Goal: Task Accomplishment & Management: Manage account settings

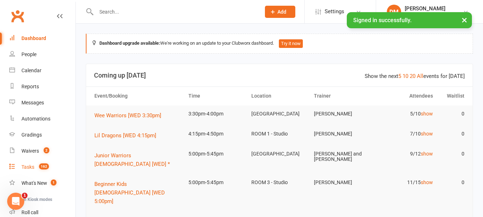
click at [31, 168] on div "Tasks" at bounding box center [27, 167] width 13 height 6
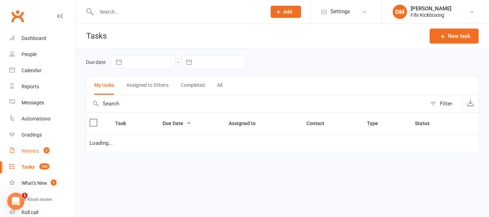
select select "waiting"
select select "started"
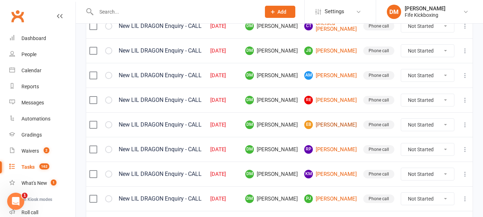
scroll to position [465, 0]
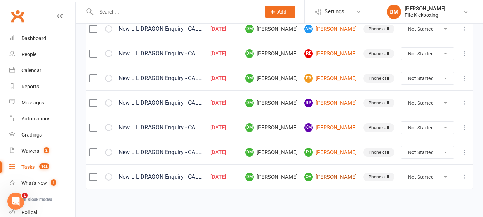
click at [340, 180] on link "OA [PERSON_NAME]" at bounding box center [330, 177] width 53 height 9
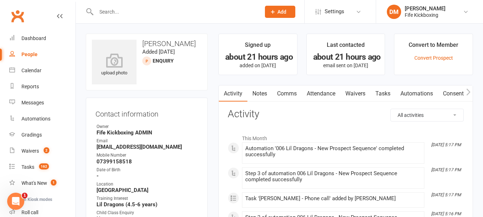
click at [327, 92] on link "Attendance" at bounding box center [321, 93] width 39 height 16
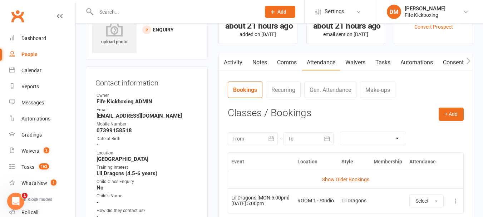
scroll to position [72, 0]
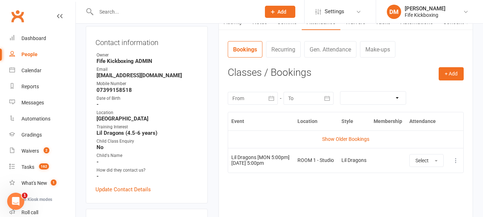
click at [307, 187] on div "Event Location Style Membership Attendance Show Older Bookings Lil Dragons [MON…" at bounding box center [346, 165] width 236 height 107
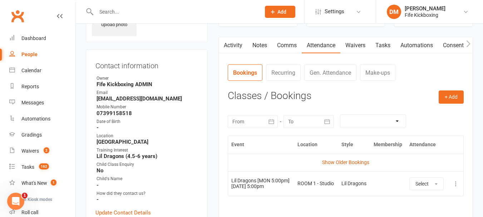
scroll to position [36, 0]
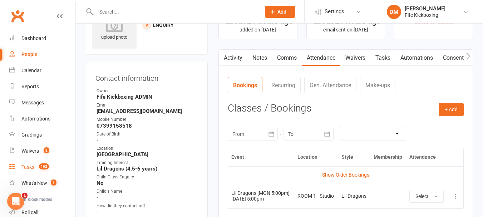
click at [262, 57] on link "Notes" at bounding box center [260, 58] width 25 height 16
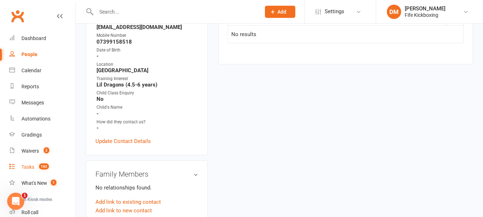
scroll to position [143, 0]
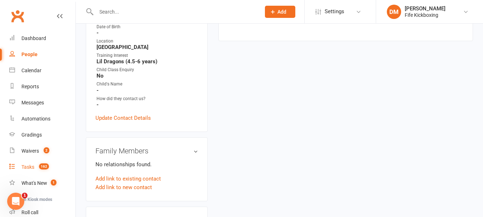
click at [30, 167] on div "Tasks" at bounding box center [27, 167] width 13 height 6
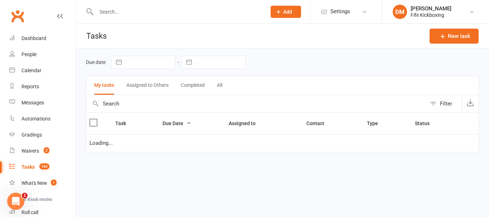
select select "waiting"
select select "started"
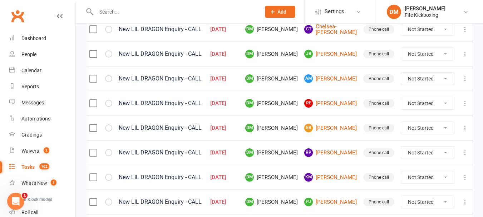
scroll to position [466, 0]
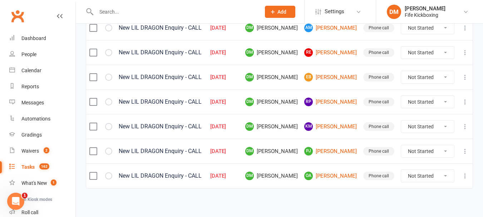
click at [423, 170] on select "Not Started In Progress Waiting Complete" at bounding box center [427, 176] width 53 height 12
click at [401, 170] on select "Not Started In Progress Waiting Complete" at bounding box center [427, 176] width 53 height 12
select select "unstarted"
select select "waiting"
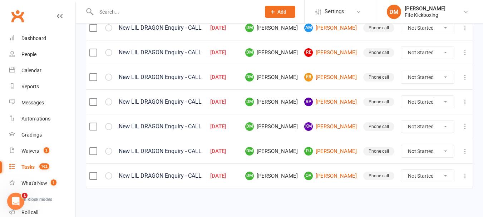
select select "waiting"
select select "started"
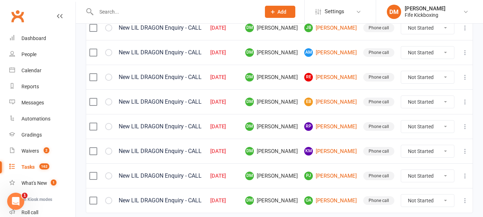
select select "waiting"
select select "started"
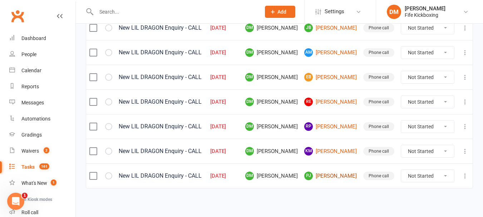
click at [349, 172] on link "[PERSON_NAME] [PERSON_NAME]" at bounding box center [330, 176] width 53 height 9
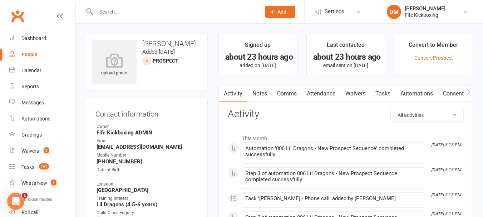
click at [317, 91] on link "Attendance" at bounding box center [321, 93] width 39 height 16
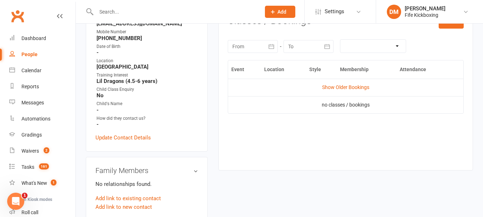
scroll to position [107, 0]
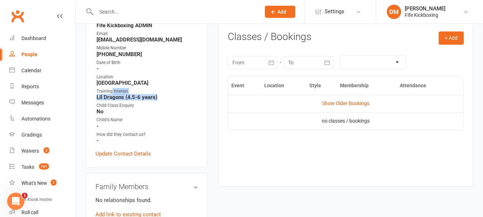
drag, startPoint x: 111, startPoint y: 92, endPoint x: 160, endPoint y: 98, distance: 49.6
click at [160, 98] on li "Training Interest Lil Dragons (4.5-6 years)" at bounding box center [146, 94] width 103 height 13
click at [160, 98] on strong "Lil Dragons (4.5-6 years)" at bounding box center [148, 97] width 102 height 6
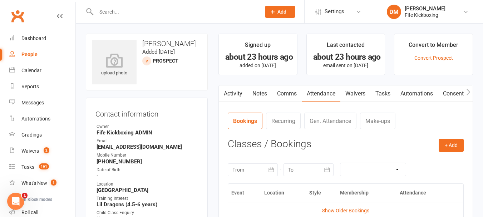
scroll to position [72, 0]
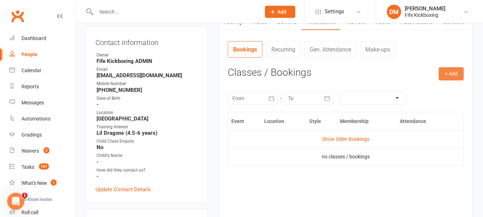
click at [444, 76] on button "+ Add" at bounding box center [451, 73] width 25 height 13
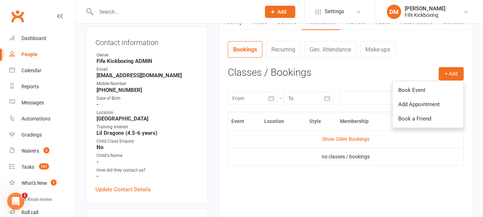
drag, startPoint x: 353, startPoint y: 195, endPoint x: 338, endPoint y: 178, distance: 22.3
click at [353, 192] on div "Event Location Style Membership Attendance Show Older Bookings no classes / boo…" at bounding box center [346, 161] width 236 height 99
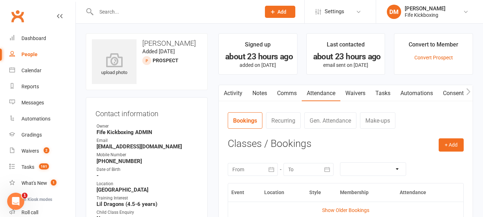
scroll to position [0, 0]
click at [259, 90] on link "Notes" at bounding box center [260, 93] width 25 height 16
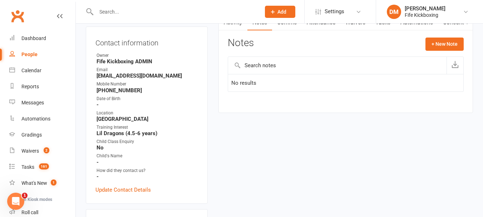
scroll to position [72, 0]
click at [444, 45] on button "+ New Note" at bounding box center [445, 43] width 38 height 13
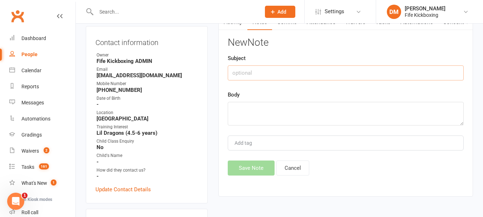
click at [294, 70] on input "text" at bounding box center [346, 72] width 236 height 15
type input "PHONE CALL- DM"
click at [298, 116] on textarea at bounding box center [346, 114] width 236 height 24
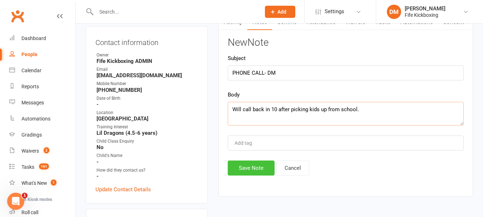
type textarea "Will call back in 10 after picking kids up from school."
click at [244, 164] on button "Save Note" at bounding box center [251, 168] width 47 height 15
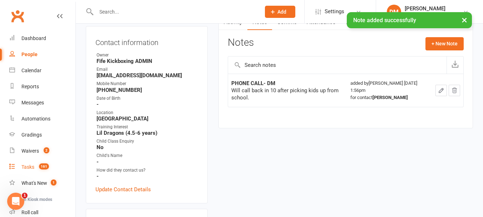
click at [25, 172] on link "Tasks 161" at bounding box center [42, 167] width 66 height 16
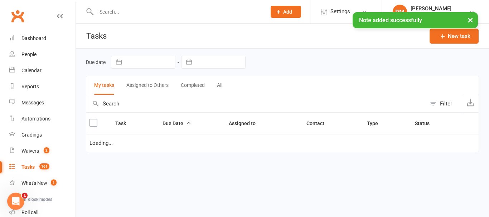
select select "waiting"
select select "started"
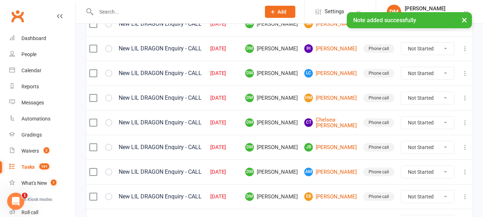
scroll to position [441, 0]
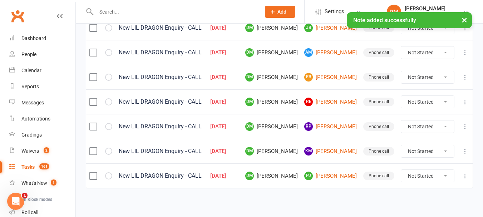
click at [422, 174] on select "Not Started In Progress Waiting Complete" at bounding box center [427, 176] width 53 height 12
drag, startPoint x: 428, startPoint y: 174, endPoint x: 422, endPoint y: 173, distance: 6.8
click at [428, 174] on select "Not Started In Progress Waiting Complete" at bounding box center [427, 176] width 53 height 12
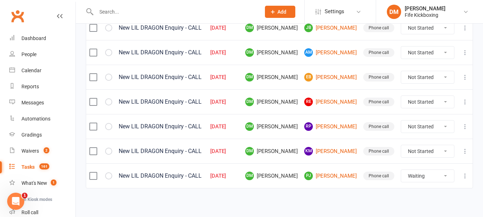
click at [401, 170] on select "Not Started In Progress Waiting Complete" at bounding box center [427, 176] width 53 height 12
select select "unstarted"
select select "waiting"
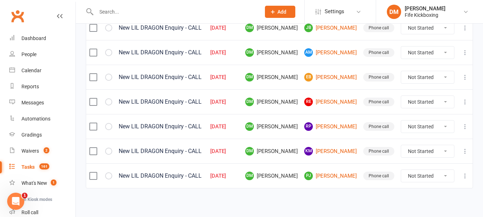
select select "started"
select select "waiting"
select select "started"
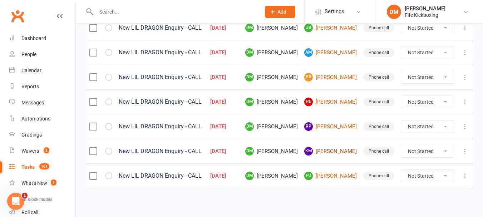
select select "waiting"
click at [334, 152] on link "KM [PERSON_NAME]" at bounding box center [330, 151] width 53 height 9
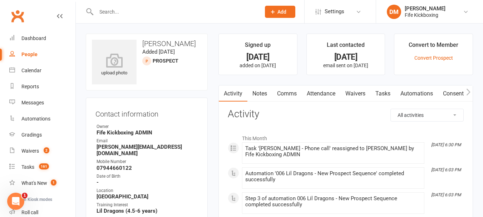
click at [318, 91] on link "Attendance" at bounding box center [321, 93] width 39 height 16
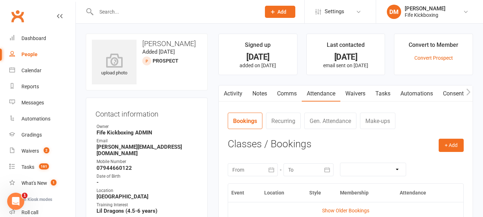
click at [241, 93] on link "Activity" at bounding box center [233, 93] width 29 height 16
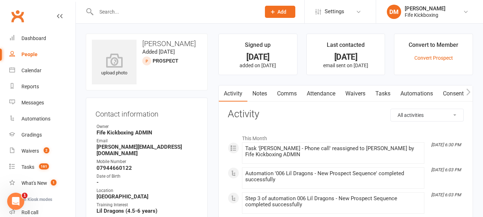
click at [262, 94] on link "Notes" at bounding box center [260, 93] width 25 height 16
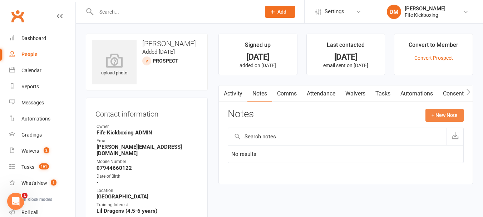
click at [436, 119] on button "+ New Note" at bounding box center [445, 115] width 38 height 13
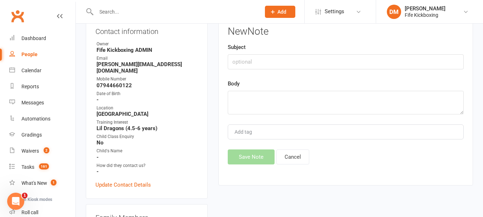
scroll to position [72, 0]
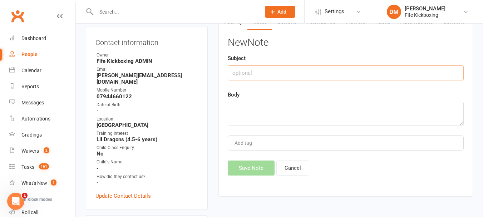
click at [307, 76] on input "text" at bounding box center [346, 72] width 236 height 15
click at [261, 109] on textarea at bounding box center [346, 114] width 236 height 24
click at [275, 76] on input "PHONE CALL" at bounding box center [346, 72] width 236 height 15
type input "PHONE CALL - DM"
click at [256, 109] on textarea at bounding box center [346, 114] width 236 height 24
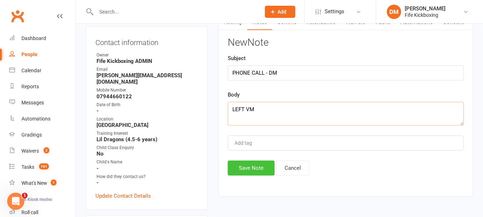
type textarea "LEFT VM"
click at [247, 168] on button "Save Note" at bounding box center [251, 168] width 47 height 15
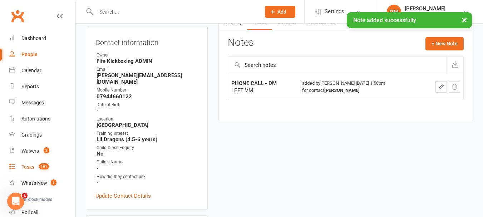
click at [34, 168] on div "Tasks" at bounding box center [27, 167] width 13 height 6
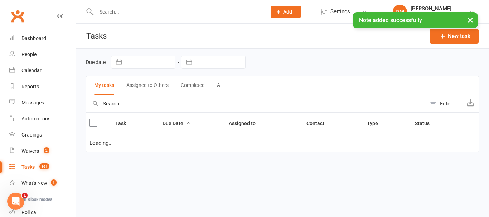
select select "waiting"
select select "started"
select select "waiting"
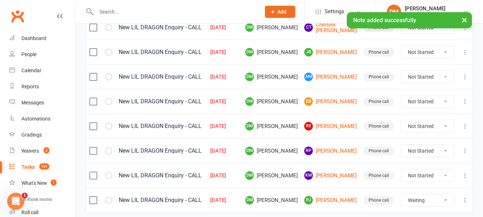
scroll to position [441, 0]
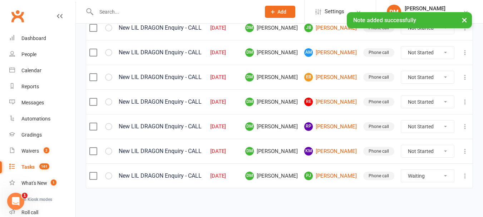
click at [424, 151] on select "Not Started In Progress Waiting Complete" at bounding box center [427, 151] width 53 height 12
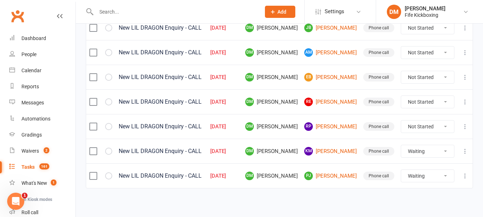
click at [401, 145] on select "Not Started In Progress Waiting Complete" at bounding box center [427, 151] width 53 height 12
select select "unstarted"
select select "waiting"
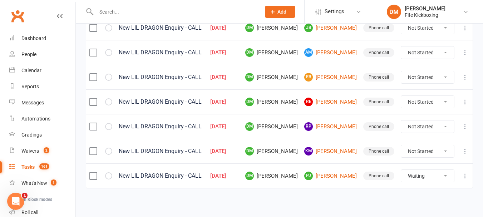
select select "started"
select select "waiting"
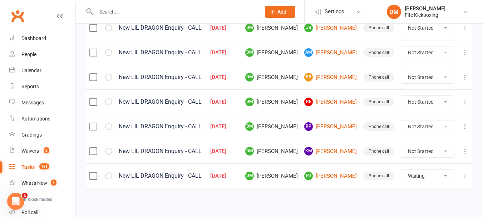
select select "started"
select select "waiting"
click at [339, 127] on link "RP [PERSON_NAME]" at bounding box center [330, 126] width 53 height 9
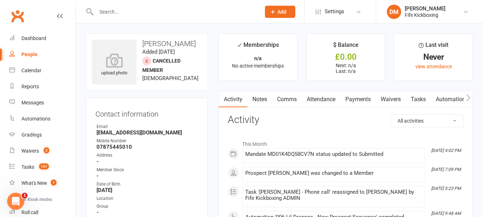
click at [326, 97] on link "Attendance" at bounding box center [321, 99] width 39 height 16
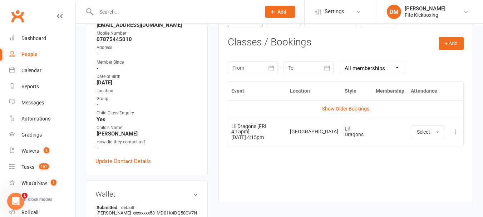
scroll to position [107, 0]
click at [25, 166] on div "Tasks" at bounding box center [27, 167] width 13 height 6
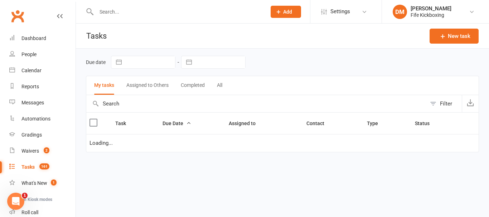
select select "waiting"
select select "started"
select select "waiting"
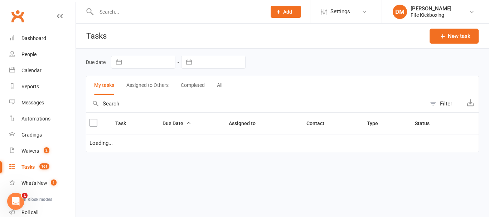
select select "waiting"
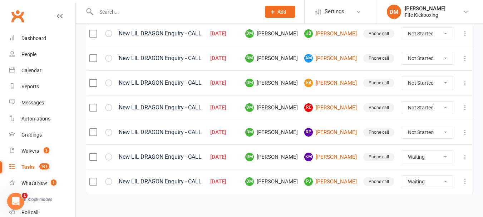
scroll to position [441, 0]
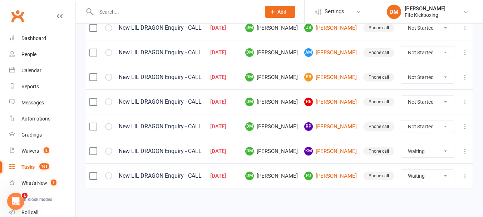
click at [418, 123] on select "Not Started In Progress Waiting Complete" at bounding box center [427, 127] width 53 height 12
click at [401, 121] on select "Not Started In Progress Waiting Complete" at bounding box center [427, 127] width 53 height 12
select select "unstarted"
select select "waiting"
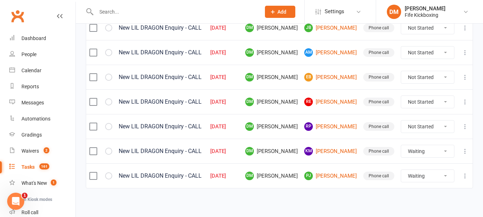
select select "waiting"
select select "started"
select select "waiting"
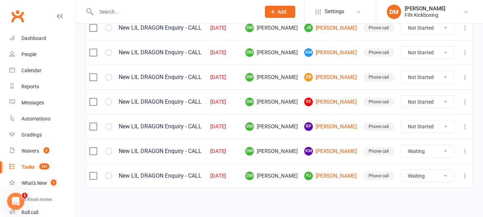
select select "waiting"
select select "started"
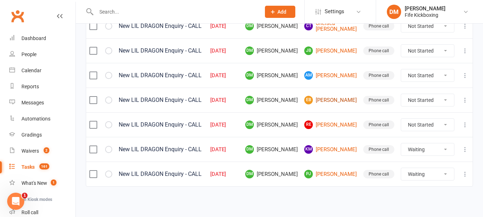
scroll to position [417, 0]
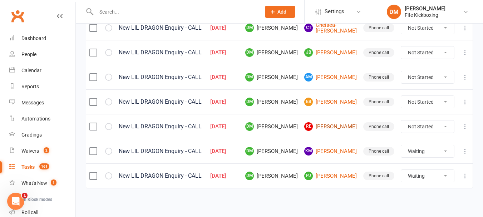
click at [335, 122] on link "RE [PERSON_NAME]" at bounding box center [330, 126] width 53 height 9
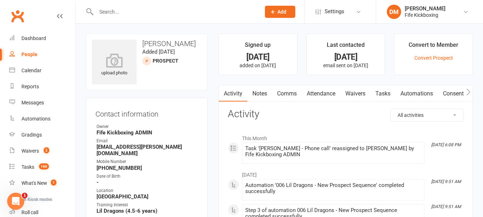
click at [322, 92] on link "Attendance" at bounding box center [321, 93] width 39 height 16
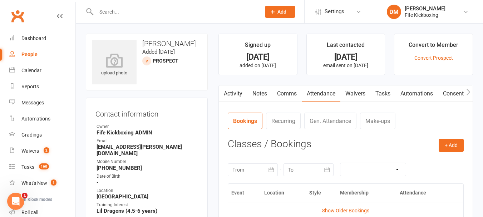
click at [263, 90] on link "Notes" at bounding box center [260, 93] width 25 height 16
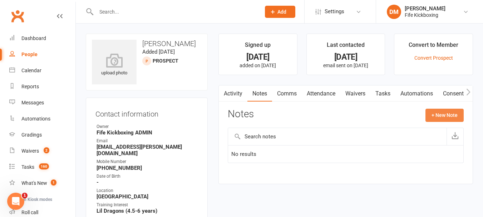
click at [447, 117] on button "+ New Note" at bounding box center [445, 115] width 38 height 13
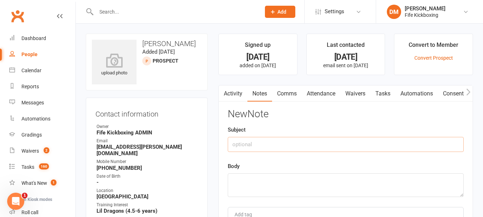
click at [245, 140] on input "text" at bounding box center [346, 144] width 236 height 15
type input "p"
type input "PHONE CALL- DM"
click at [256, 192] on textarea at bounding box center [346, 185] width 236 height 24
type textarea "L"
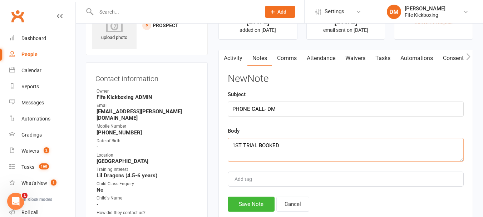
scroll to position [107, 0]
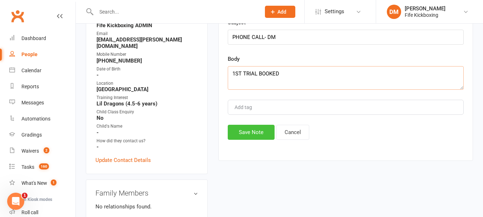
type textarea "1ST TRIAL BOOKED"
click at [240, 133] on button "Save Note" at bounding box center [251, 132] width 47 height 15
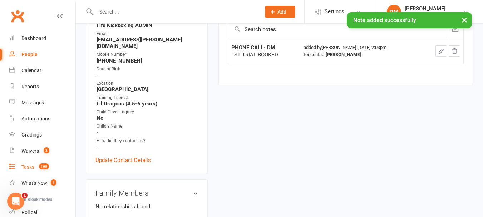
click at [28, 168] on div "Tasks" at bounding box center [27, 167] width 13 height 6
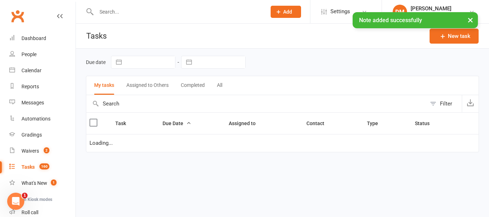
select select "waiting"
select select "started"
select select "waiting"
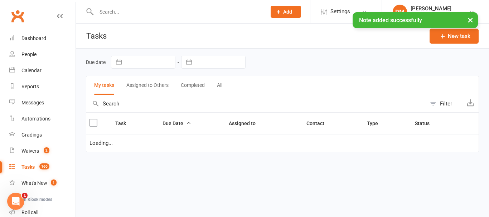
select select "waiting"
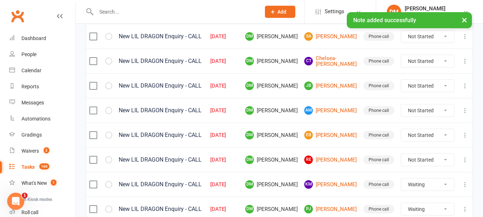
scroll to position [417, 0]
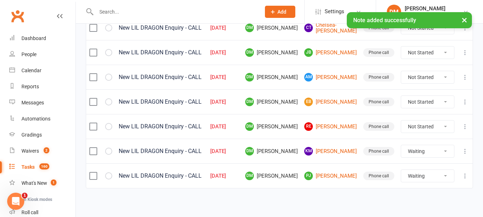
click at [422, 126] on select "Not Started In Progress Waiting Complete" at bounding box center [427, 127] width 53 height 12
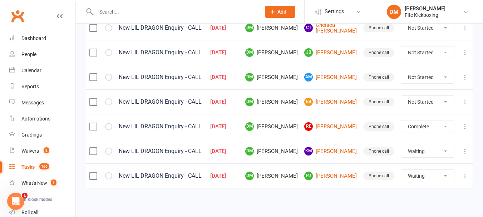
click at [401, 121] on select "Not Started In Progress Waiting Complete" at bounding box center [427, 127] width 53 height 12
select select "unstarted"
select select "waiting"
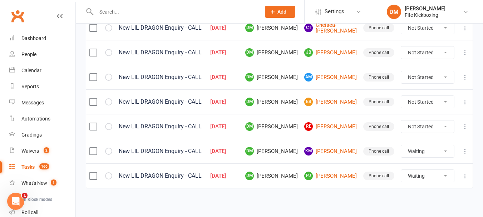
select select "started"
select select "waiting"
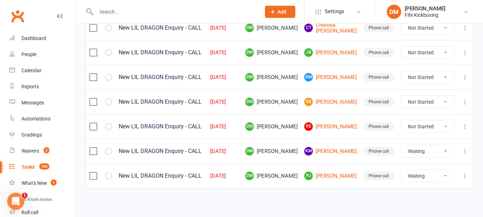
select select "waiting"
select select "started"
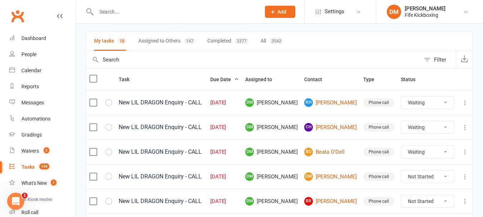
scroll to position [34, 0]
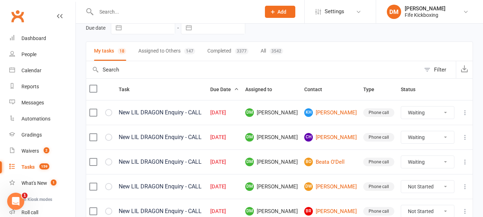
drag, startPoint x: 423, startPoint y: 113, endPoint x: 423, endPoint y: 116, distance: 3.6
click at [423, 113] on select "Not Started In Progress Waiting Complete" at bounding box center [427, 113] width 53 height 12
click at [401, 107] on select "Not Started In Progress Waiting Complete" at bounding box center [427, 113] width 53 height 12
select select "waiting"
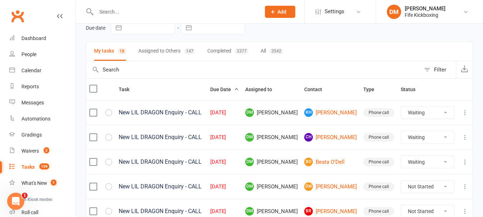
select select "waiting"
select select "started"
select select "waiting"
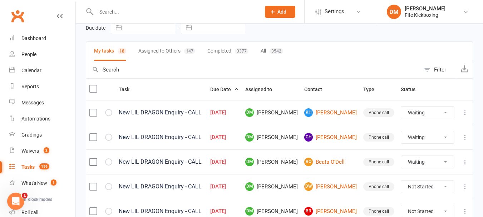
select select "waiting"
select select "started"
select select "waiting"
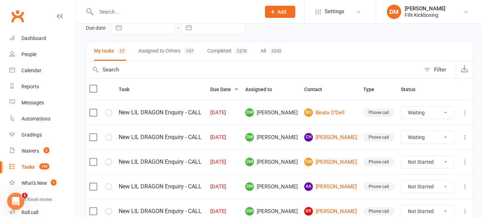
click at [415, 113] on select "Not Started In Progress Waiting Complete" at bounding box center [427, 113] width 53 height 12
click at [401, 107] on select "Not Started In Progress Waiting Complete" at bounding box center [427, 113] width 53 height 12
select select "waiting"
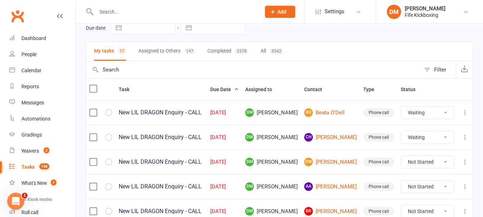
select select "started"
select select "waiting"
select select "started"
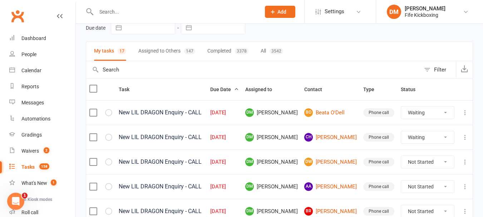
select select "waiting"
click at [426, 116] on select "Not Started In Progress Waiting Complete" at bounding box center [427, 113] width 53 height 12
click at [401, 107] on select "Not Started In Progress Waiting Complete" at bounding box center [427, 113] width 53 height 12
select select "waiting"
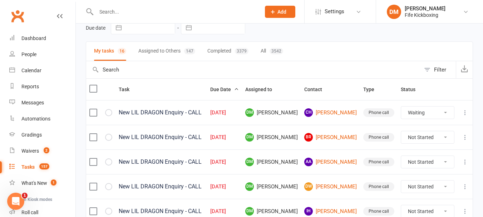
select select "waiting"
select select "started"
select select "waiting"
select select "started"
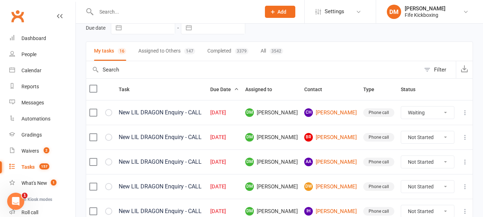
select select "waiting"
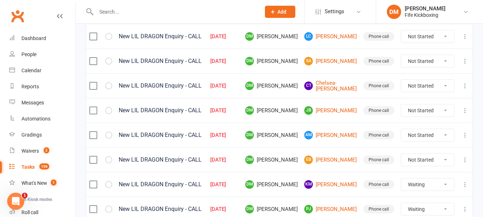
scroll to position [318, 0]
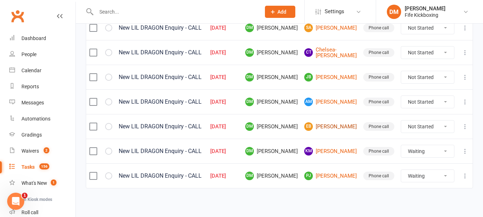
click at [339, 125] on link "EB [PERSON_NAME]" at bounding box center [330, 126] width 53 height 9
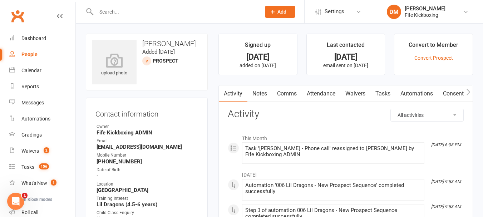
click at [315, 91] on link "Attendance" at bounding box center [321, 93] width 39 height 16
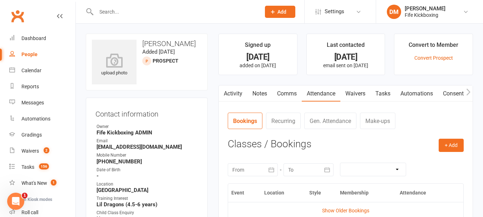
click at [266, 93] on link "Notes" at bounding box center [260, 93] width 25 height 16
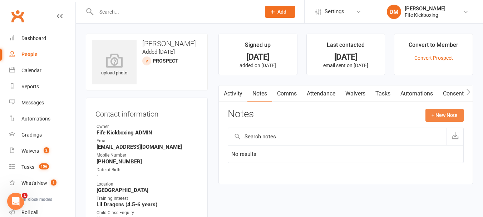
click at [435, 117] on button "+ New Note" at bounding box center [445, 115] width 38 height 13
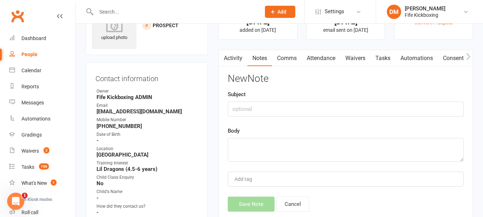
scroll to position [36, 0]
click at [245, 113] on input "text" at bounding box center [346, 108] width 236 height 15
type input "p"
type input "PHONE CALL- DM"
click at [244, 152] on textarea at bounding box center [346, 150] width 236 height 24
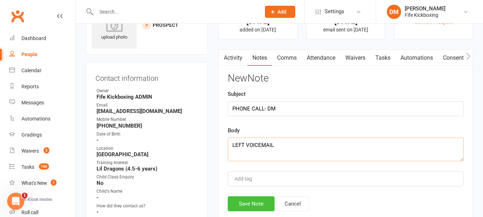
type textarea "LEFT VOICEMAIL"
click at [255, 209] on button "Save Note" at bounding box center [251, 203] width 47 height 15
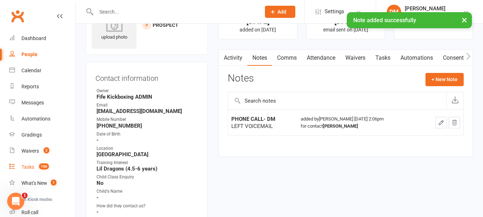
click at [33, 167] on div "Tasks" at bounding box center [27, 167] width 13 height 6
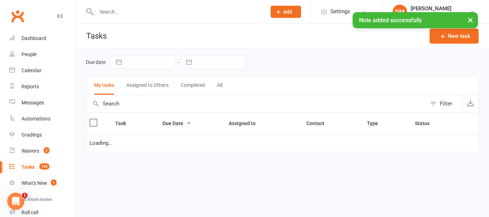
select select "started"
select select "waiting"
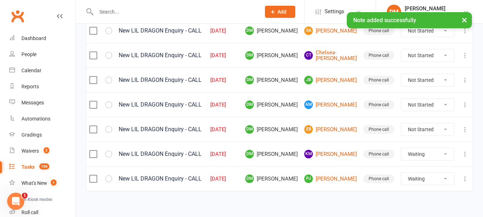
scroll to position [318, 0]
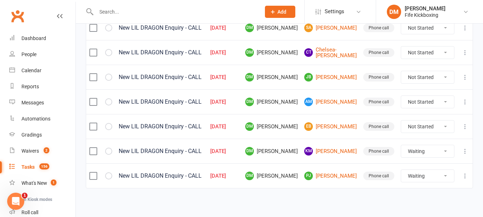
click at [415, 124] on select "Not Started In Progress Waiting Complete" at bounding box center [427, 127] width 53 height 12
click at [401, 121] on select "Not Started In Progress Waiting Complete" at bounding box center [427, 127] width 53 height 12
select select "unstarted"
select select "started"
select select "waiting"
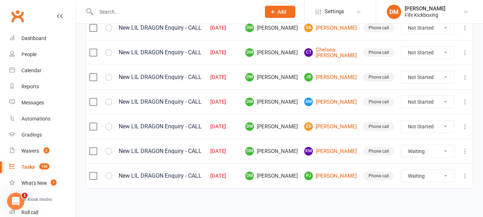
select select "waiting"
select select "started"
select select "waiting"
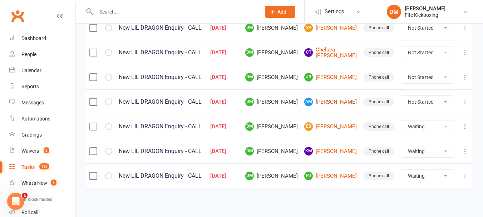
click at [332, 99] on link "AM [PERSON_NAME]" at bounding box center [330, 102] width 53 height 9
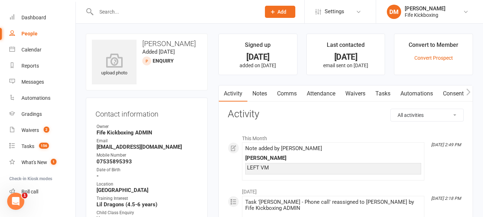
scroll to position [30, 0]
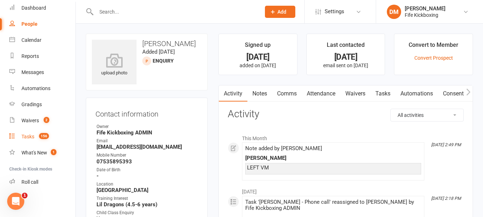
click at [28, 137] on div "Tasks" at bounding box center [27, 137] width 13 height 6
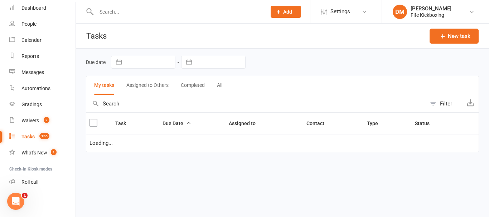
select select "started"
select select "waiting"
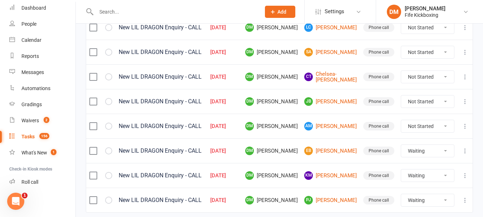
scroll to position [282, 0]
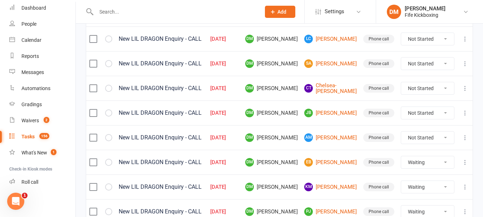
click at [425, 136] on select "Not Started In Progress Waiting Complete" at bounding box center [427, 138] width 53 height 12
click at [401, 132] on select "Not Started In Progress Waiting Complete" at bounding box center [427, 138] width 53 height 12
select select "unstarted"
select select "started"
select select "waiting"
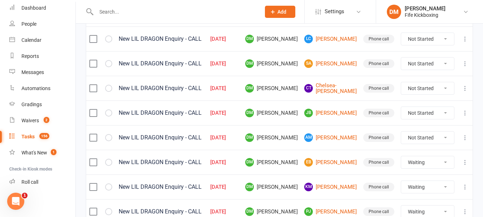
select select "waiting"
select select "started"
select select "waiting"
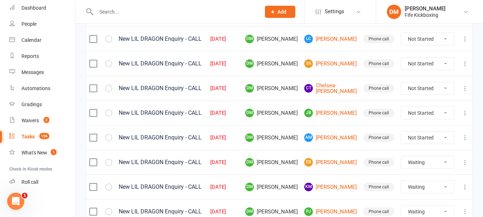
select select "waiting"
click at [345, 111] on link "[PERSON_NAME] [PERSON_NAME]" at bounding box center [330, 113] width 53 height 9
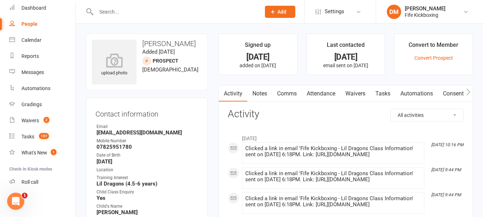
click at [319, 92] on link "Attendance" at bounding box center [321, 93] width 39 height 16
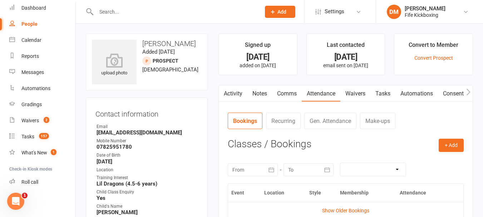
click at [262, 93] on link "Notes" at bounding box center [260, 93] width 25 height 16
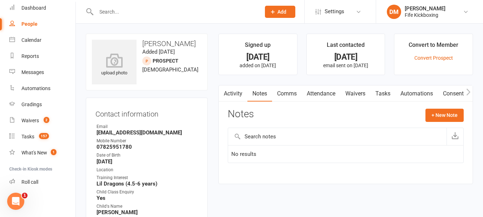
click at [224, 93] on icon "button" at bounding box center [223, 92] width 4 height 8
click at [235, 97] on link "Activity" at bounding box center [233, 93] width 29 height 16
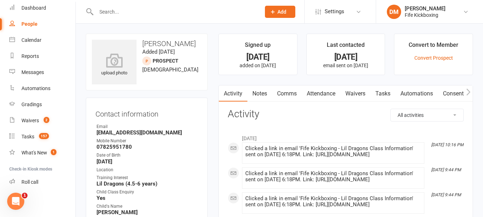
click at [265, 92] on link "Notes" at bounding box center [260, 93] width 25 height 16
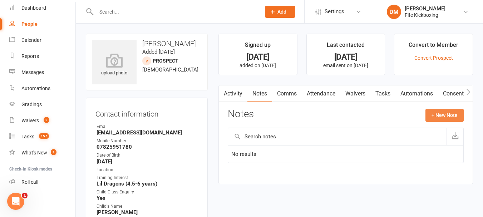
click at [450, 117] on button "+ New Note" at bounding box center [445, 115] width 38 height 13
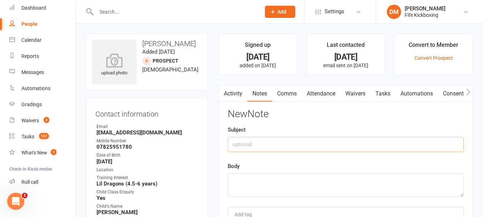
click at [286, 144] on input "text" at bounding box center [346, 144] width 236 height 15
type input "PHONE CALL- DM"
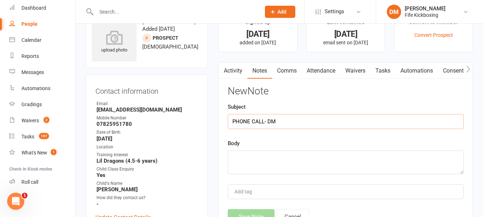
scroll to position [36, 0]
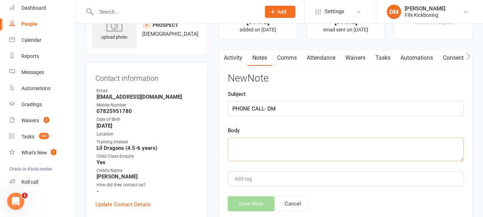
click at [259, 147] on textarea at bounding box center [346, 150] width 236 height 24
type textarea "LEFT VM"
click at [258, 203] on button "Save Note" at bounding box center [251, 203] width 47 height 15
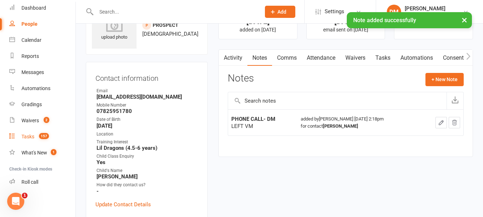
click at [32, 139] on div "Tasks" at bounding box center [27, 137] width 13 height 6
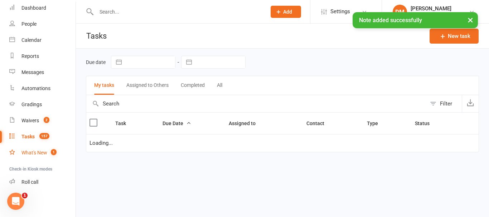
select select "started"
select select "waiting"
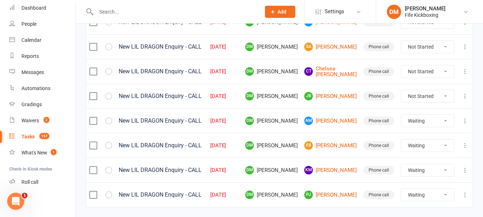
scroll to position [282, 0]
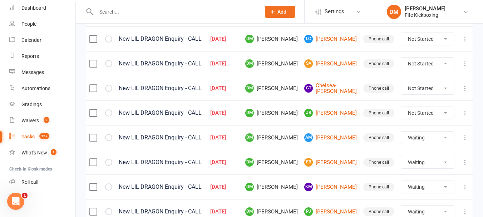
click at [430, 115] on select "Not Started In Progress Waiting Complete" at bounding box center [427, 113] width 53 height 12
click at [401, 107] on select "Not Started In Progress Waiting Complete" at bounding box center [427, 113] width 53 height 12
select select "unstarted"
select select "started"
select select "waiting"
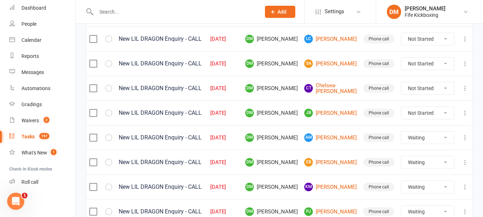
select select "waiting"
select select "started"
select select "waiting"
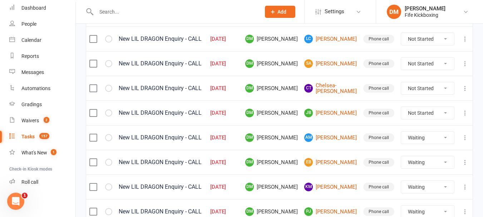
select select "waiting"
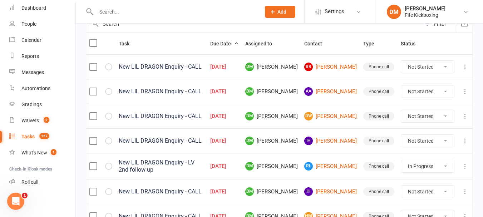
scroll to position [68, 0]
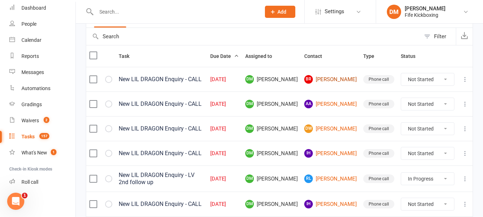
click at [336, 78] on link "BR [PERSON_NAME]" at bounding box center [330, 79] width 53 height 9
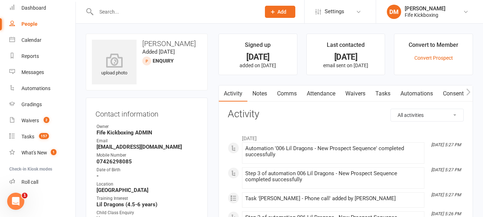
click at [289, 93] on link "Comms" at bounding box center [287, 93] width 30 height 16
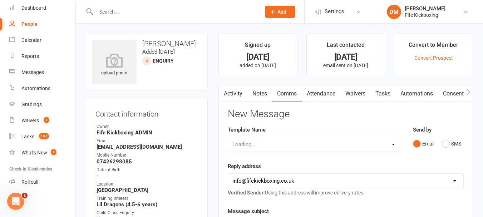
click at [321, 94] on link "Attendance" at bounding box center [321, 93] width 39 height 16
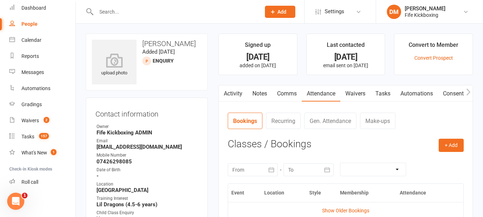
click at [263, 91] on link "Notes" at bounding box center [260, 93] width 25 height 16
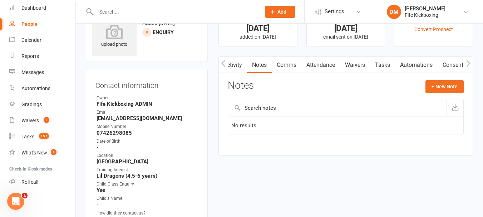
scroll to position [72, 0]
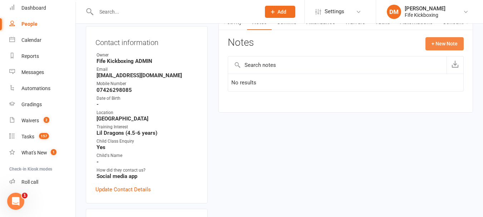
click at [434, 45] on button "+ New Note" at bounding box center [445, 43] width 38 height 13
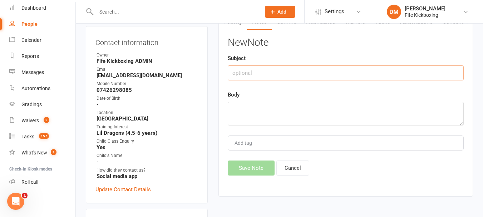
click at [299, 73] on input "text" at bounding box center [346, 72] width 236 height 15
type input "PHONE CALL- DM"
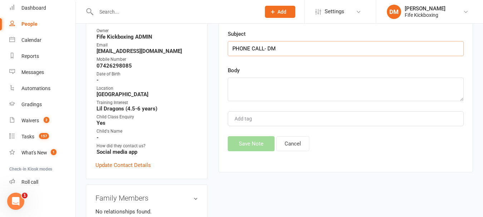
scroll to position [107, 0]
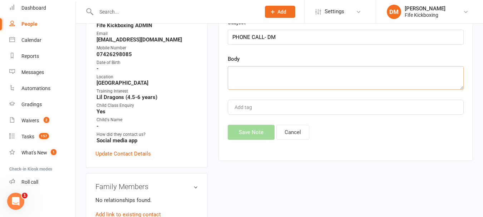
click at [287, 85] on textarea at bounding box center [346, 78] width 236 height 24
type textarea "LEFT VOICEMAIL"
click at [255, 129] on button "Save Note" at bounding box center [251, 132] width 47 height 15
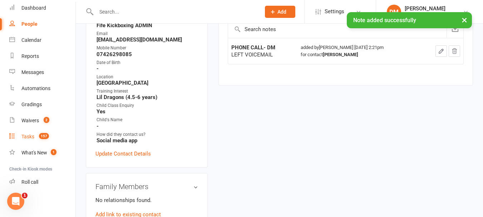
click at [31, 139] on div "Tasks" at bounding box center [27, 137] width 13 height 6
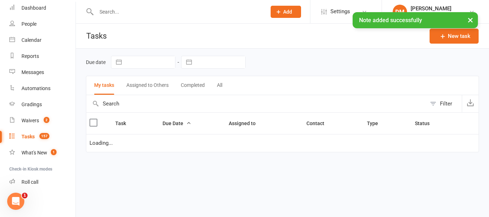
select select "started"
select select "waiting"
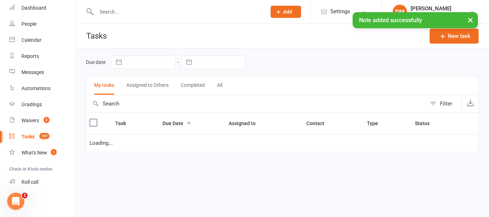
select select "waiting"
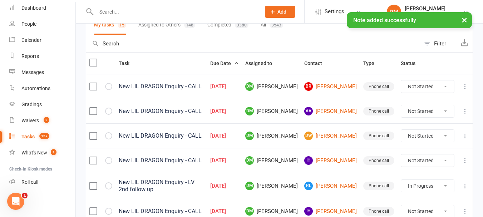
scroll to position [72, 0]
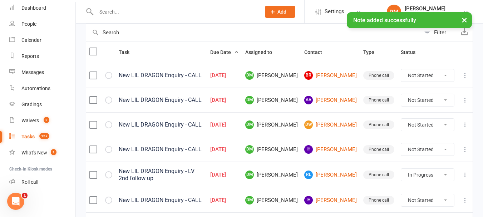
drag, startPoint x: 421, startPoint y: 74, endPoint x: 421, endPoint y: 79, distance: 5.7
click at [421, 74] on select "Not Started In Progress Waiting Complete" at bounding box center [427, 75] width 53 height 12
click at [401, 69] on select "Not Started In Progress Waiting Complete" at bounding box center [427, 75] width 53 height 12
select select "unstarted"
select select "started"
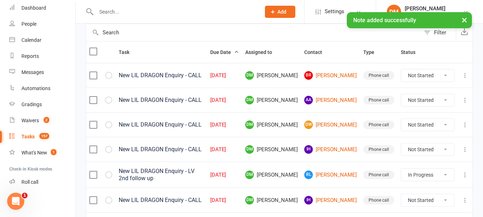
select select "waiting"
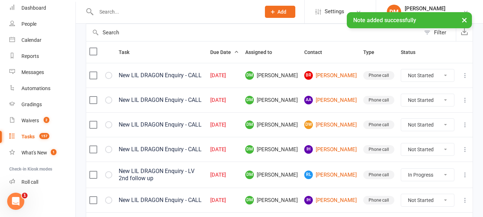
select select "waiting"
select select "started"
select select "waiting"
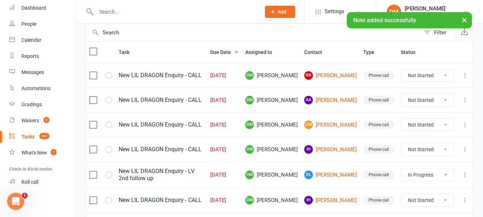
select select "waiting"
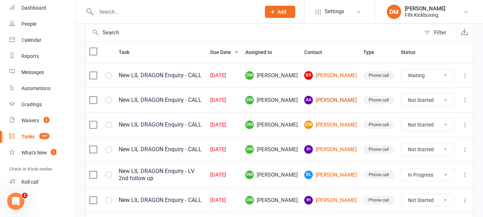
click at [347, 102] on link "AA [PERSON_NAME]" at bounding box center [330, 100] width 53 height 9
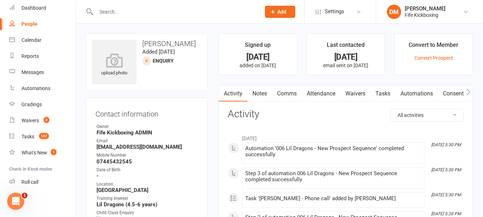
click at [306, 92] on link "Attendance" at bounding box center [321, 93] width 39 height 16
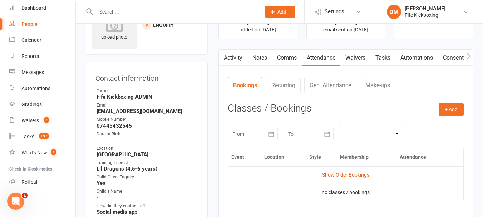
click at [286, 60] on link "Comms" at bounding box center [287, 58] width 30 height 16
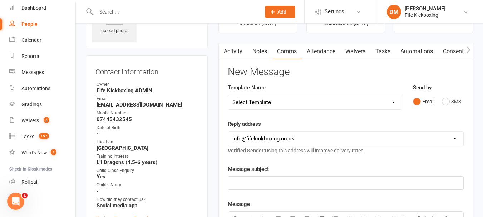
scroll to position [36, 0]
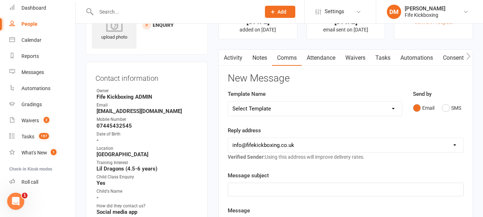
click at [256, 57] on link "Notes" at bounding box center [260, 58] width 25 height 16
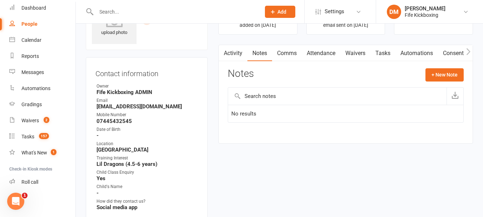
scroll to position [5, 0]
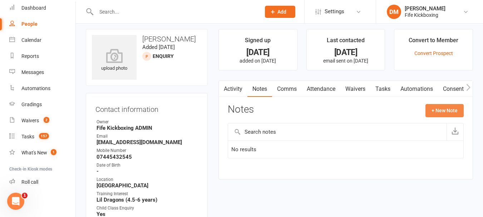
click at [451, 107] on button "+ New Note" at bounding box center [445, 110] width 38 height 13
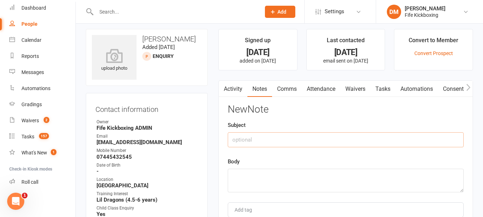
click at [236, 142] on input "text" at bounding box center [346, 139] width 236 height 15
drag, startPoint x: 334, startPoint y: 177, endPoint x: 292, endPoint y: 138, distance: 58.5
click at [286, 138] on input "Phone Call-" at bounding box center [346, 139] width 236 height 15
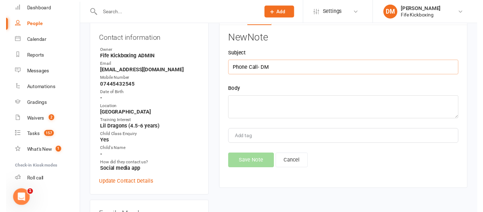
scroll to position [76, 0]
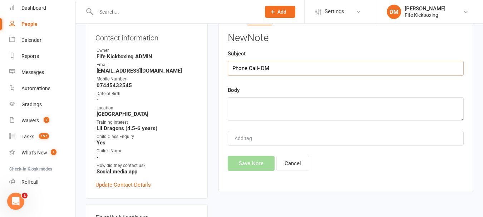
type input "Phone Call- DM"
click at [289, 105] on textarea at bounding box center [346, 109] width 236 height 24
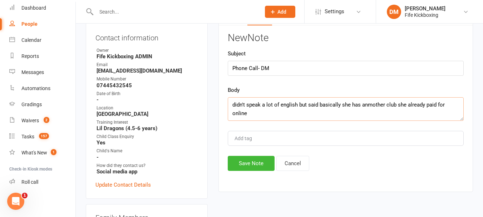
click at [376, 106] on textarea "didn't speak a lot of english but said basically she has anmother club she alre…" at bounding box center [346, 109] width 236 height 24
click at [289, 104] on textarea "didn't speak a lot of english but said basically she has another club she alrea…" at bounding box center [346, 109] width 236 height 24
click at [454, 102] on textarea "didn't speak a lot of English but said basically she has another club she alrea…" at bounding box center [346, 109] width 236 height 24
click at [456, 103] on textarea "didn't speak a lot of English but said basically she has another club she alrea…" at bounding box center [346, 109] width 236 height 24
type textarea "didn't speak a lot of English but said basically she has another club she alrea…"
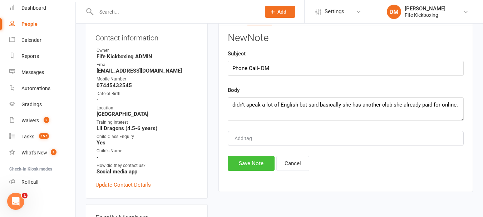
click at [261, 169] on button "Save Note" at bounding box center [251, 163] width 47 height 15
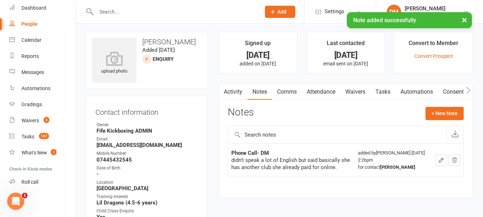
scroll to position [0, 0]
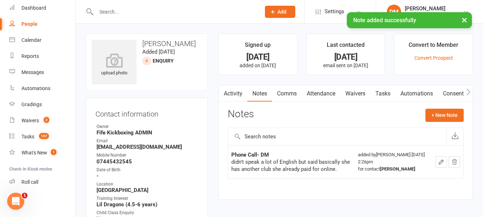
click at [147, 65] on div at bounding box center [146, 61] width 9 height 9
click at [424, 56] on link "Convert Prospect" at bounding box center [434, 58] width 39 height 6
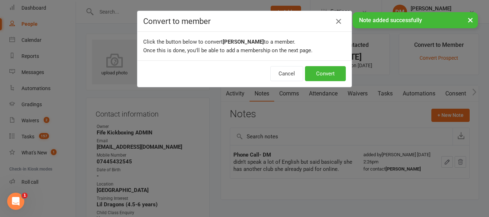
click at [335, 12] on div "× Note added successfully" at bounding box center [239, 12] width 479 height 0
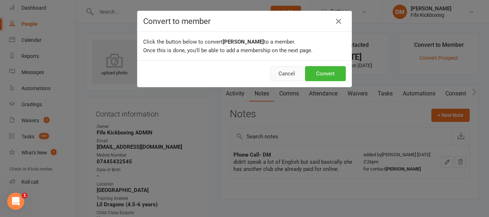
click at [278, 73] on button "Cancel" at bounding box center [286, 73] width 33 height 15
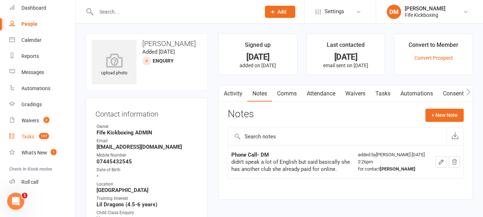
click at [33, 138] on div "Tasks" at bounding box center [27, 137] width 13 height 6
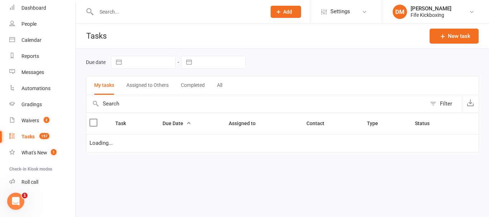
select select "waiting"
select select "started"
select select "waiting"
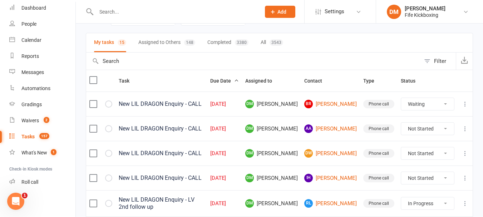
scroll to position [107, 0]
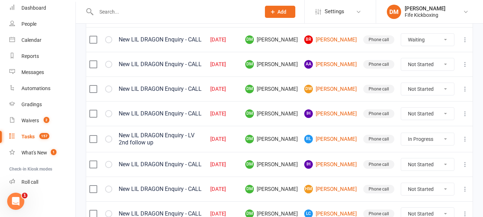
drag, startPoint x: 415, startPoint y: 60, endPoint x: 416, endPoint y: 69, distance: 9.0
click at [415, 60] on select "Not Started In Progress Waiting Complete" at bounding box center [427, 64] width 53 height 12
click at [401, 58] on select "Not Started In Progress Waiting Complete" at bounding box center [427, 64] width 53 height 12
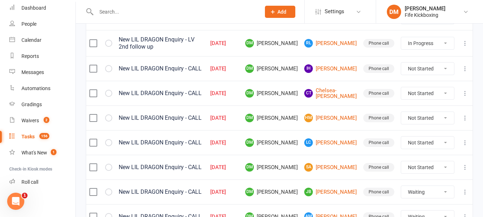
scroll to position [191, 0]
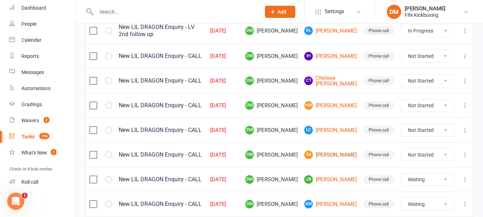
click at [340, 159] on link "[PERSON_NAME] [PERSON_NAME]" at bounding box center [330, 155] width 53 height 9
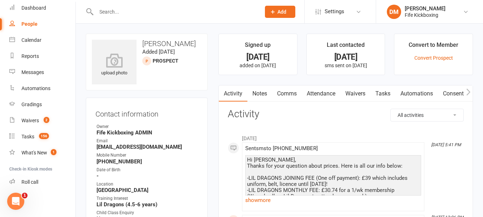
click at [318, 90] on link "Attendance" at bounding box center [321, 93] width 39 height 16
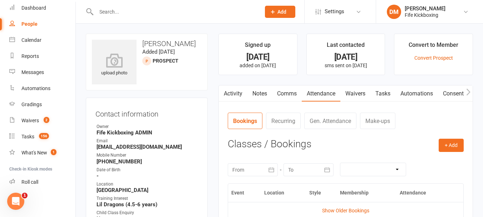
click at [236, 95] on link "Activity" at bounding box center [233, 93] width 29 height 16
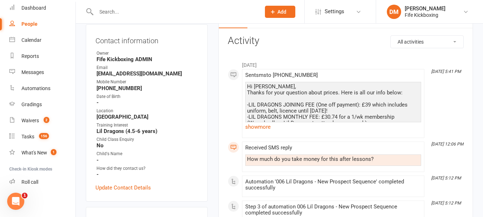
scroll to position [72, 0]
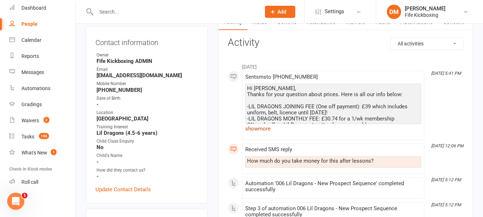
click at [252, 128] on link "show more" at bounding box center [333, 129] width 176 height 10
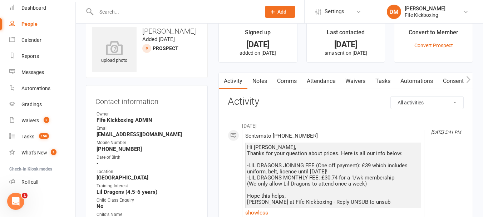
scroll to position [0, 0]
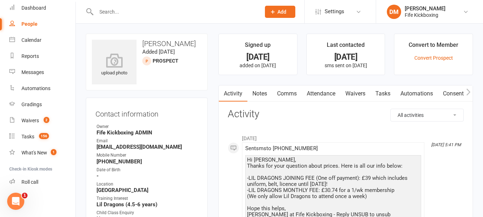
click at [257, 93] on link "Notes" at bounding box center [260, 93] width 25 height 16
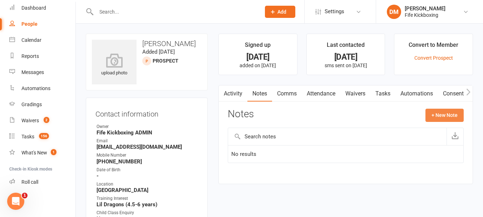
click at [431, 112] on button "+ New Note" at bounding box center [445, 115] width 38 height 13
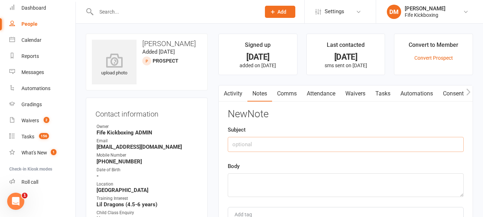
click at [306, 148] on input "text" at bounding box center [346, 144] width 236 height 15
click at [240, 143] on input "Dm- Phone call" at bounding box center [346, 144] width 236 height 15
click at [276, 184] on textarea at bounding box center [346, 185] width 236 height 24
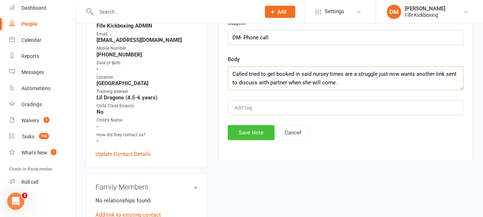
scroll to position [107, 0]
click at [255, 134] on button "Save Note" at bounding box center [251, 132] width 47 height 15
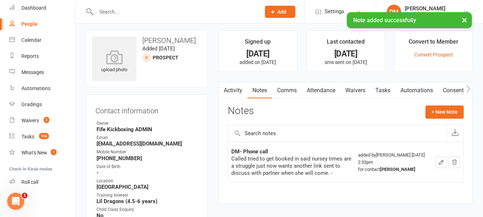
scroll to position [0, 0]
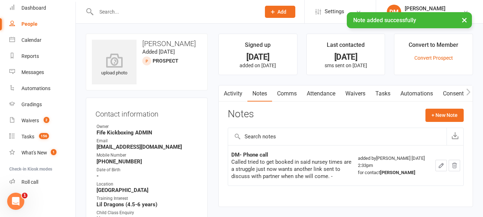
click at [291, 93] on link "Comms" at bounding box center [287, 93] width 30 height 16
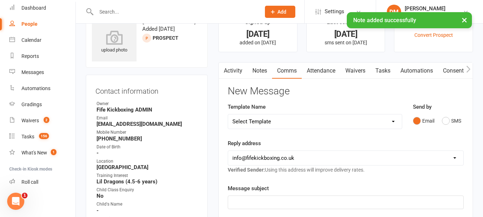
scroll to position [36, 0]
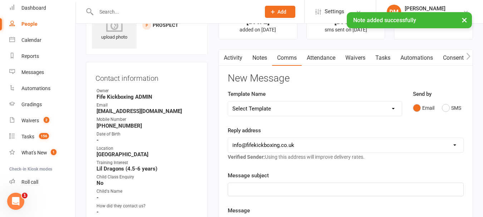
click at [274, 113] on select "Select Template [Email] 0105 - May Joining Offer [Email] 1100 - New Member - 2-…" at bounding box center [315, 109] width 174 height 14
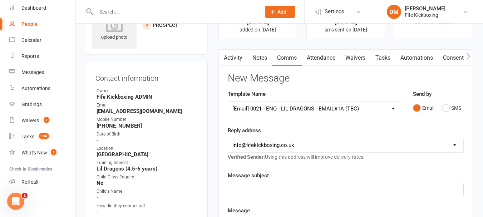
click at [228, 102] on select "Select Template [Email] 0105 - May Joining Offer [Email] 1100 - New Member - 2-…" at bounding box center [315, 109] width 174 height 14
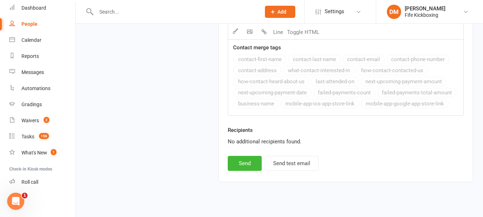
scroll to position [736, 0]
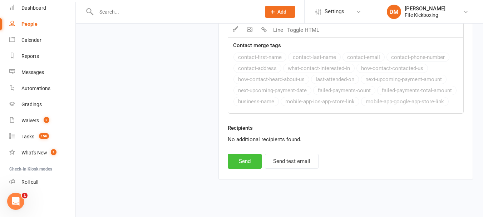
click at [253, 154] on button "Send" at bounding box center [245, 161] width 34 height 15
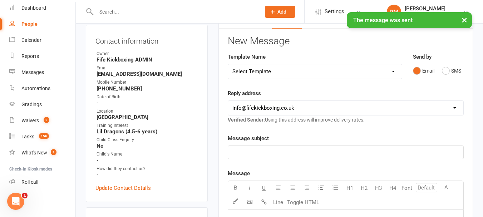
scroll to position [75, 0]
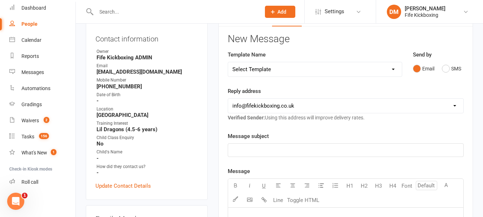
drag, startPoint x: 251, startPoint y: 72, endPoint x: 252, endPoint y: 76, distance: 4.4
click at [251, 72] on select "Select Template [Email] 0105 - May Joining Offer [Email] 1100 - New Member - 2-…" at bounding box center [315, 69] width 174 height 14
click at [195, 132] on strong "Lil Dragons (4.5-6 years)" at bounding box center [148, 129] width 102 height 6
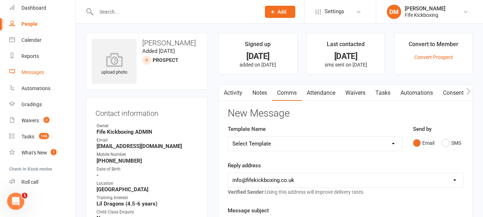
scroll to position [0, 0]
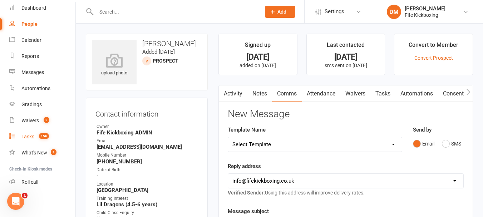
click at [29, 136] on div "Tasks" at bounding box center [27, 137] width 13 height 6
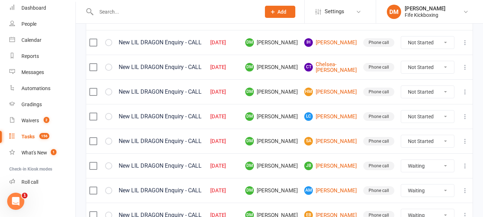
scroll to position [215, 0]
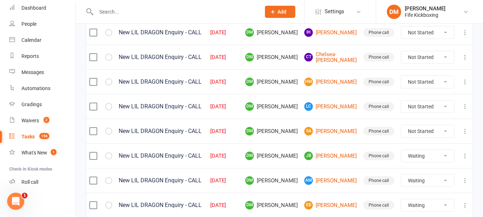
click at [422, 135] on select "Not Started In Progress Waiting Complete" at bounding box center [427, 131] width 53 height 12
click at [401, 128] on select "Not Started In Progress Waiting Complete" at bounding box center [427, 131] width 53 height 12
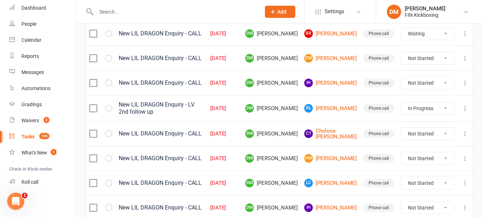
scroll to position [107, 0]
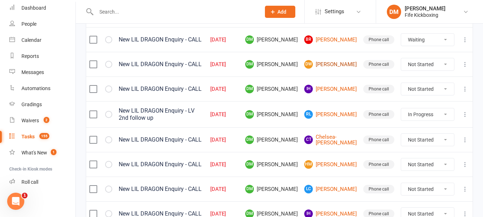
click at [333, 60] on link "DW [PERSON_NAME]" at bounding box center [330, 64] width 53 height 9
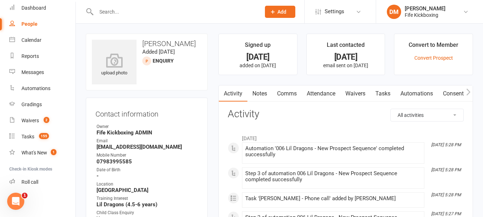
click at [315, 90] on link "Attendance" at bounding box center [321, 93] width 39 height 16
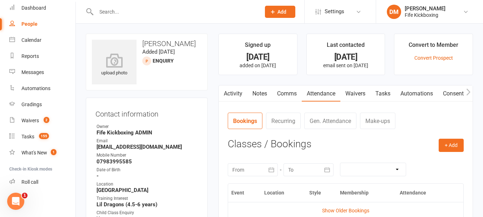
click at [263, 89] on link "Notes" at bounding box center [260, 93] width 25 height 16
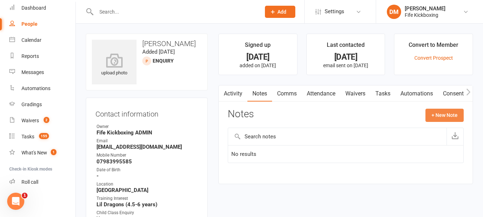
click at [451, 113] on button "+ New Note" at bounding box center [445, 115] width 38 height 13
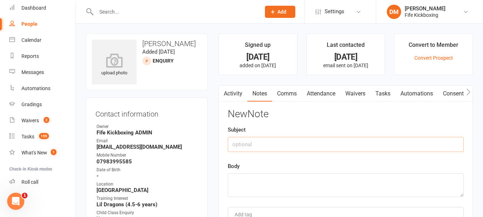
click at [314, 142] on input "text" at bounding box center [346, 144] width 236 height 15
click at [312, 188] on textarea at bounding box center [346, 185] width 236 height 24
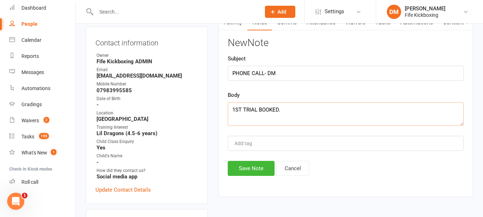
scroll to position [72, 0]
drag, startPoint x: 245, startPoint y: 171, endPoint x: 261, endPoint y: 176, distance: 16.3
click at [246, 170] on button "Save Note" at bounding box center [251, 168] width 47 height 15
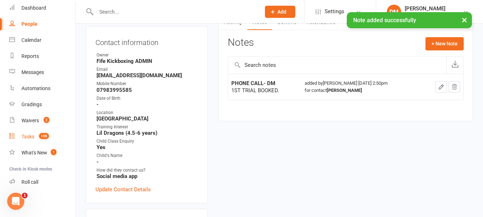
click at [22, 135] on div "Tasks" at bounding box center [27, 137] width 13 height 6
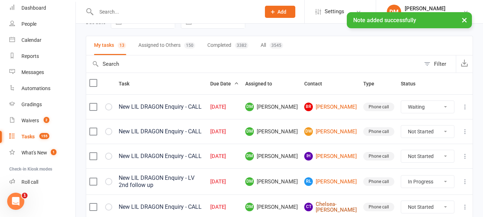
scroll to position [107, 0]
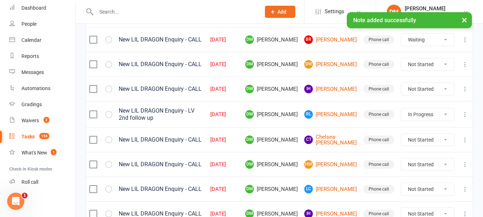
drag, startPoint x: 431, startPoint y: 63, endPoint x: 426, endPoint y: 68, distance: 6.8
click at [431, 63] on select "Not Started In Progress Waiting Complete" at bounding box center [427, 64] width 53 height 12
click at [401, 58] on select "Not Started In Progress Waiting Complete" at bounding box center [427, 64] width 53 height 12
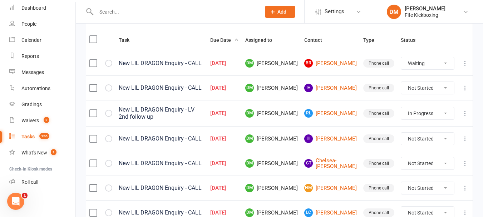
scroll to position [72, 0]
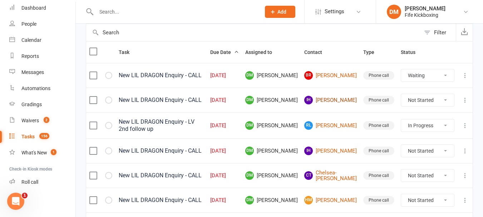
click at [342, 104] on link "IH [PERSON_NAME]" at bounding box center [330, 100] width 53 height 9
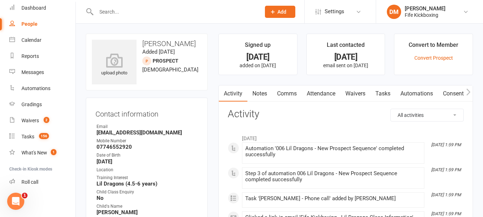
click at [299, 89] on link "Comms" at bounding box center [287, 93] width 30 height 16
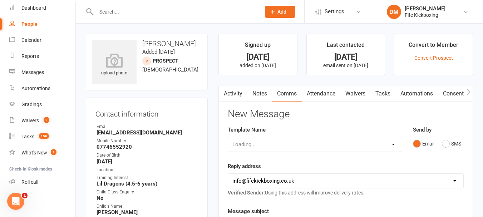
click at [317, 91] on link "Attendance" at bounding box center [321, 93] width 39 height 16
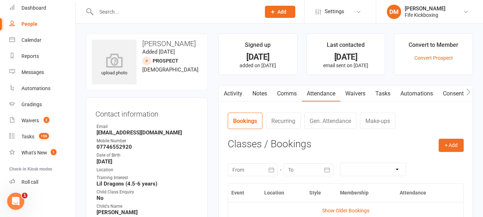
click at [252, 94] on link "Notes" at bounding box center [260, 93] width 25 height 16
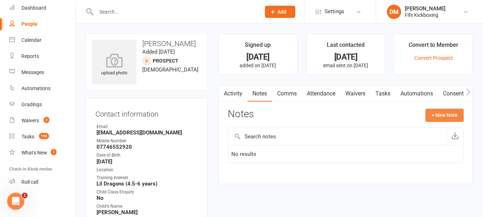
click at [453, 116] on button "+ New Note" at bounding box center [445, 115] width 38 height 13
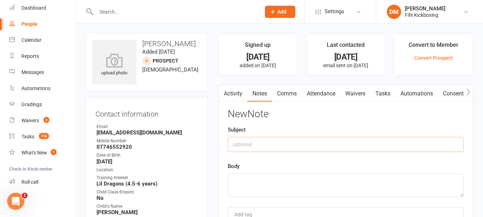
click at [270, 141] on input "text" at bounding box center [346, 144] width 236 height 15
click at [29, 138] on div "Tasks" at bounding box center [27, 137] width 13 height 6
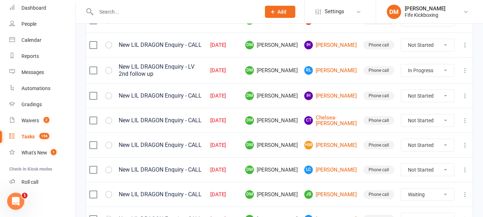
scroll to position [143, 0]
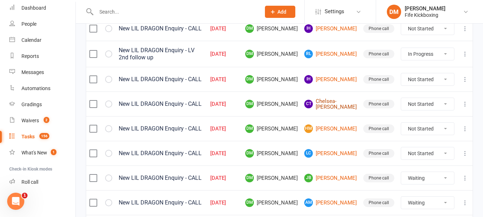
click at [339, 103] on link "CT [PERSON_NAME]" at bounding box center [330, 104] width 53 height 12
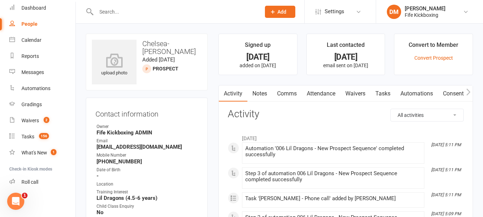
click at [319, 92] on link "Attendance" at bounding box center [321, 93] width 39 height 16
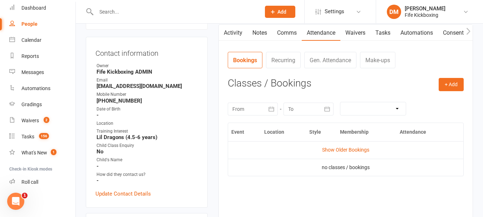
scroll to position [72, 0]
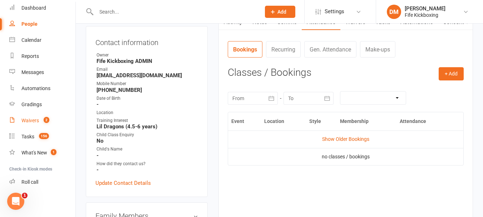
click at [28, 128] on link "Waivers 2" at bounding box center [42, 121] width 66 height 16
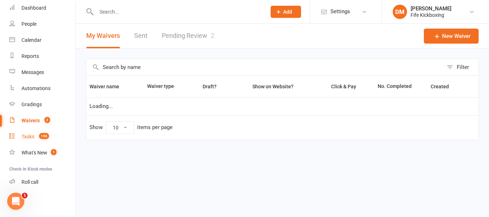
click at [27, 135] on div "Tasks" at bounding box center [27, 137] width 13 height 6
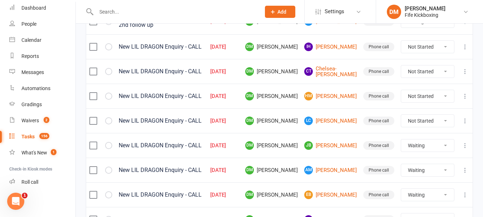
scroll to position [179, 0]
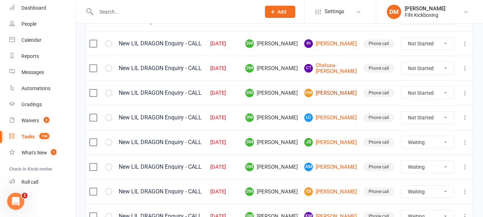
click at [337, 97] on link "HM [PERSON_NAME]" at bounding box center [330, 93] width 53 height 9
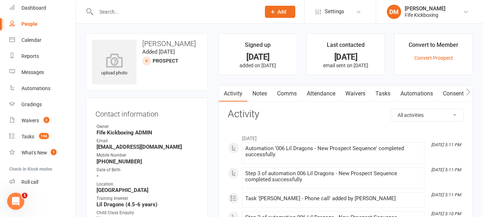
click at [328, 95] on link "Attendance" at bounding box center [321, 93] width 39 height 16
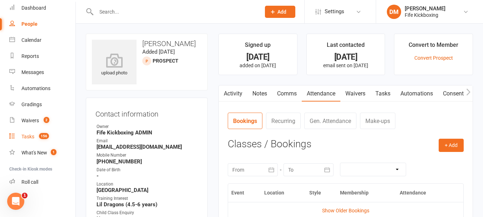
click at [30, 135] on div "Tasks" at bounding box center [27, 137] width 13 height 6
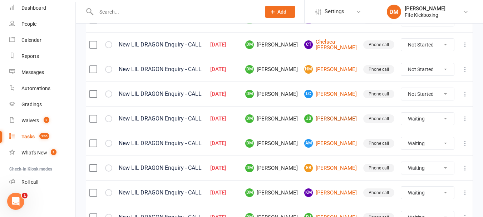
scroll to position [215, 0]
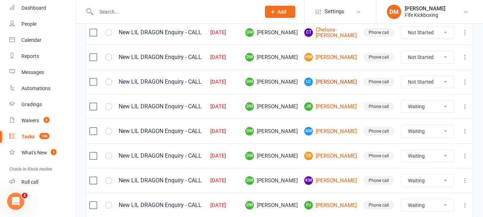
click at [339, 86] on link "LC [PERSON_NAME]" at bounding box center [330, 82] width 53 height 9
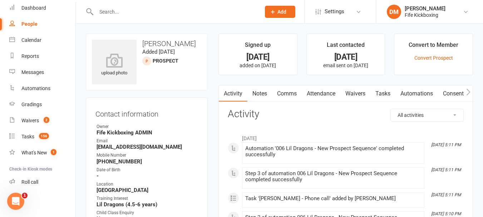
click at [328, 93] on link "Attendance" at bounding box center [321, 93] width 39 height 16
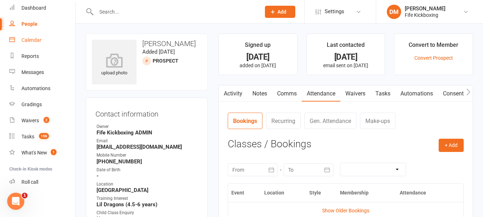
click at [32, 40] on div "Calendar" at bounding box center [31, 40] width 20 height 6
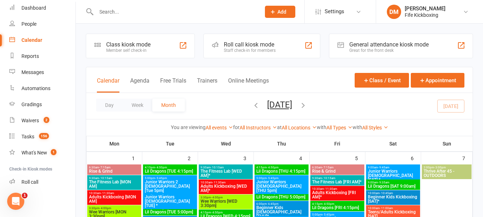
click at [177, 9] on input "text" at bounding box center [175, 12] width 162 height 10
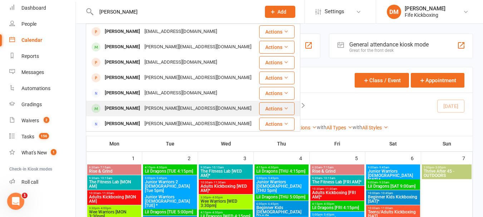
click at [144, 107] on div "[PERSON_NAME][EMAIL_ADDRESS][DOMAIN_NAME]" at bounding box center [197, 108] width 111 height 10
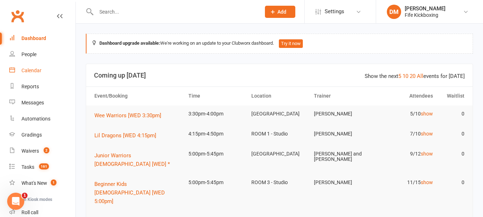
click at [28, 69] on div "Calendar" at bounding box center [31, 71] width 20 height 6
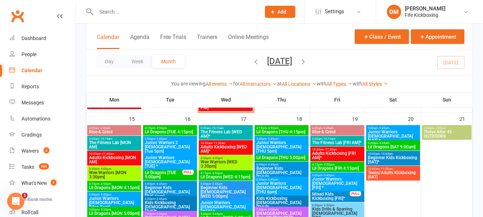
scroll to position [429, 0]
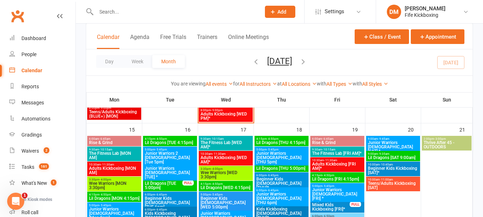
click at [169, 141] on span "Lil Dragons [TUE 4:15pm]" at bounding box center [169, 143] width 51 height 4
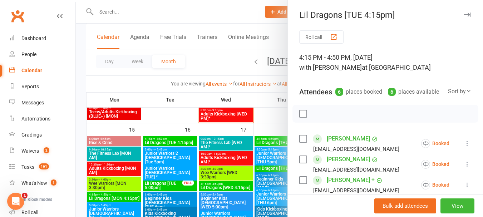
click at [207, 163] on div at bounding box center [279, 108] width 407 height 217
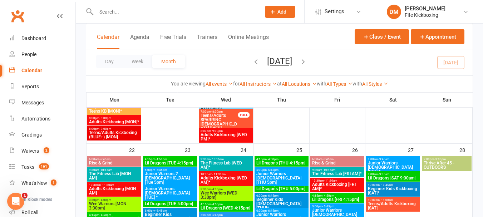
scroll to position [608, 0]
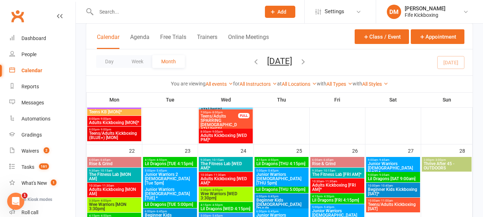
click at [394, 180] on span "Lil Dragons [SAT 9:00am]" at bounding box center [393, 179] width 51 height 4
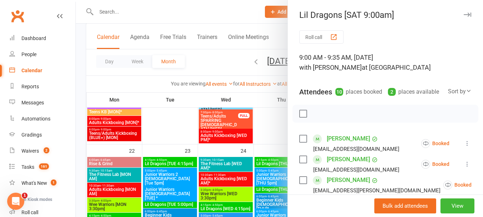
click at [246, 144] on div at bounding box center [279, 108] width 407 height 217
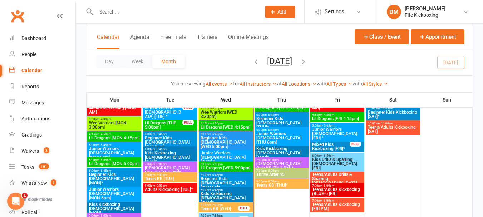
scroll to position [286, 0]
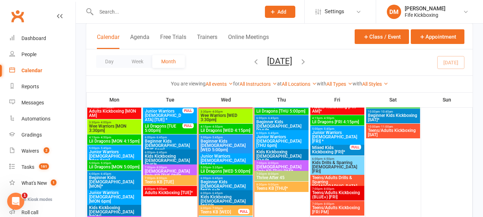
click at [226, 130] on span "Lil Dragons [WED 4:15pm]" at bounding box center [225, 130] width 51 height 4
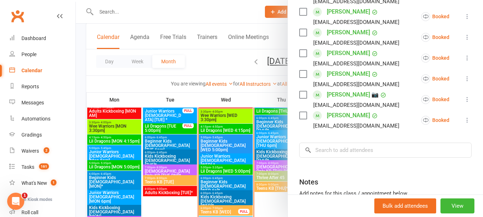
scroll to position [215, 0]
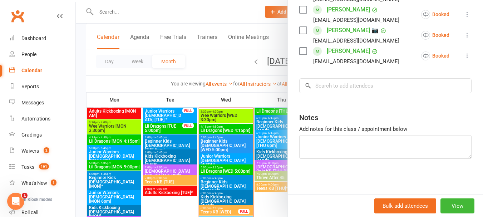
click at [243, 164] on div at bounding box center [279, 108] width 407 height 217
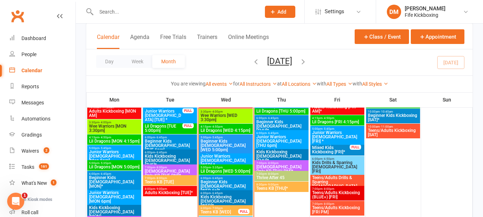
click at [225, 171] on span "Lil Dragons [WED 5:00pm]" at bounding box center [225, 171] width 51 height 4
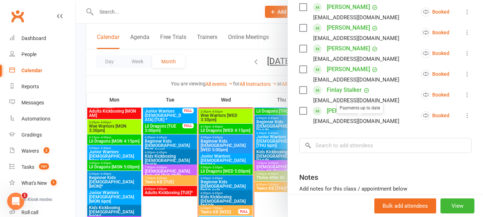
scroll to position [284, 0]
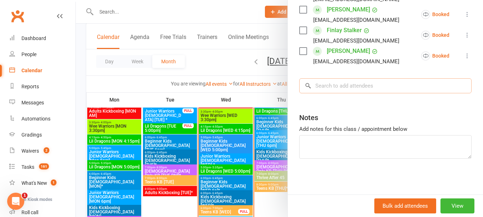
click at [340, 87] on input "search" at bounding box center [385, 85] width 172 height 15
click at [223, 127] on div at bounding box center [279, 108] width 407 height 217
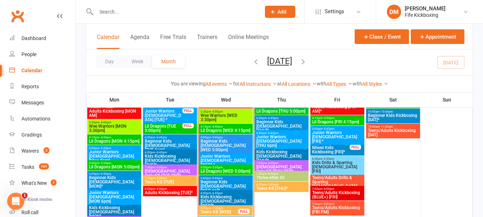
click at [231, 170] on span "Lil Dragons [WED 5:00pm]" at bounding box center [225, 171] width 51 height 4
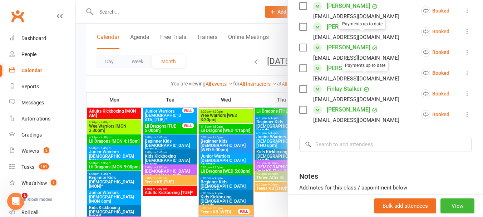
scroll to position [250, 0]
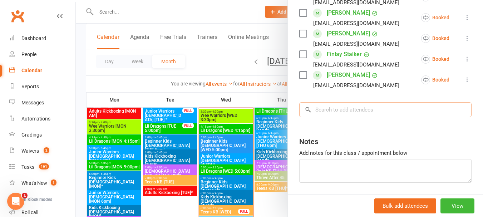
click at [349, 117] on input "search" at bounding box center [385, 109] width 172 height 15
type input "R"
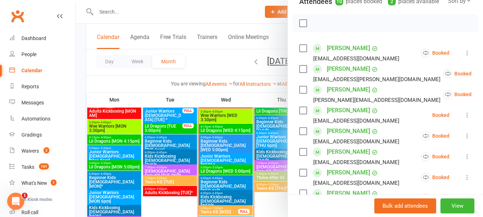
scroll to position [107, 0]
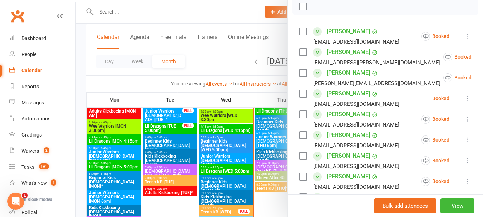
click at [211, 180] on div at bounding box center [279, 108] width 407 height 217
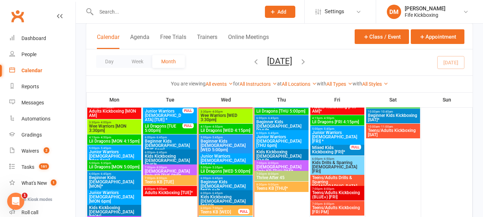
click at [219, 127] on span "- 4:50pm" at bounding box center [217, 126] width 12 height 3
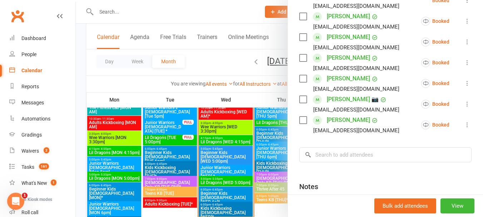
scroll to position [286, 0]
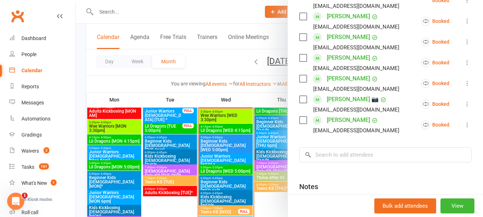
click at [219, 124] on div at bounding box center [279, 108] width 407 height 217
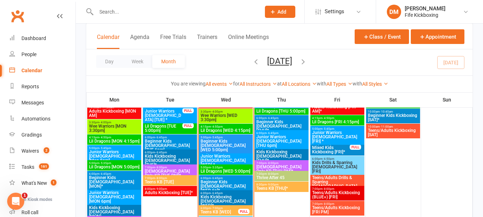
click at [224, 171] on span "Lil Dragons [WED 5:00pm]" at bounding box center [225, 171] width 51 height 4
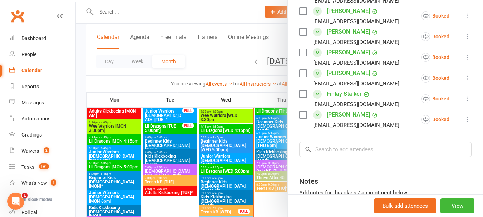
scroll to position [215, 0]
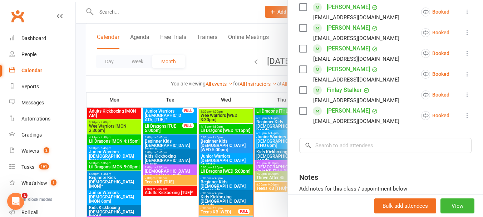
click at [234, 170] on div at bounding box center [279, 108] width 407 height 217
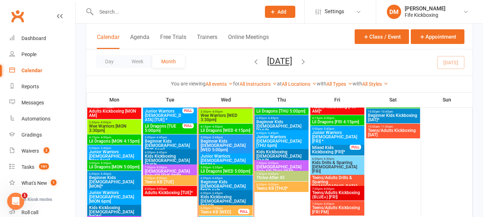
click at [226, 172] on span "Lil Dragons [WED 5:00pm]" at bounding box center [225, 171] width 51 height 4
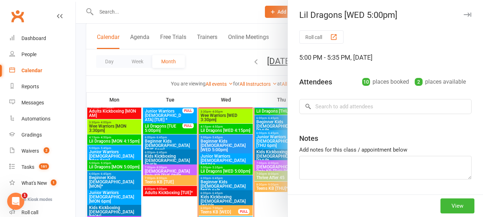
click at [216, 157] on div at bounding box center [279, 108] width 407 height 217
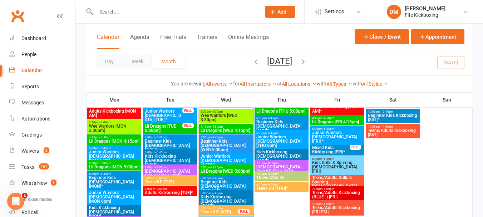
click at [214, 128] on span "Lil Dragons [WED 4:15pm]" at bounding box center [225, 130] width 51 height 4
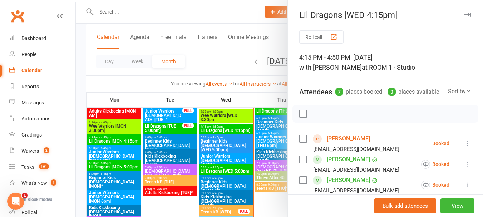
scroll to position [250, 0]
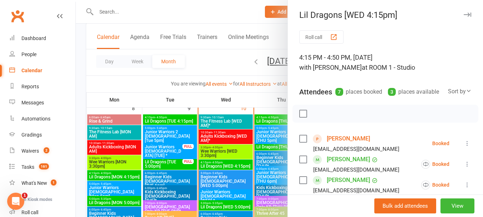
click at [228, 162] on div at bounding box center [279, 108] width 407 height 217
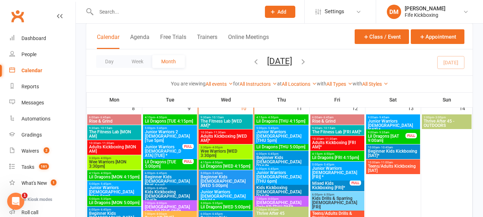
click at [211, 165] on span "Lil Dragons [WED 4:15pm]" at bounding box center [225, 166] width 51 height 4
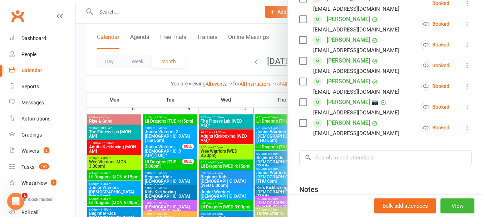
scroll to position [143, 0]
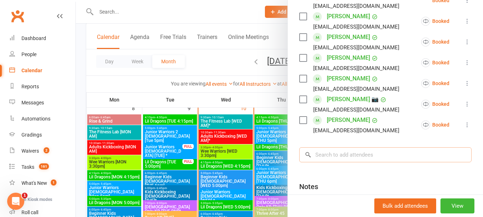
click at [351, 162] on input "search" at bounding box center [385, 154] width 172 height 15
click at [212, 163] on div at bounding box center [279, 108] width 407 height 217
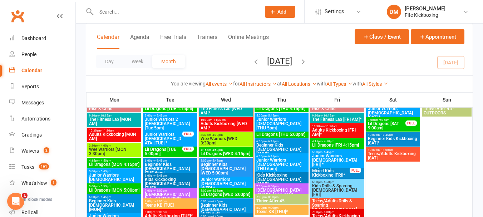
scroll to position [250, 0]
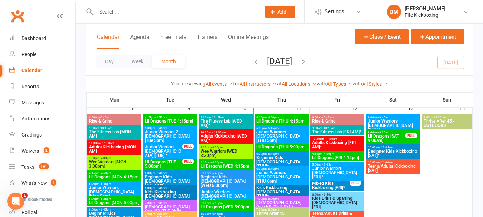
click at [228, 166] on span "Lil Dragons [WED 4:15pm]" at bounding box center [225, 166] width 51 height 4
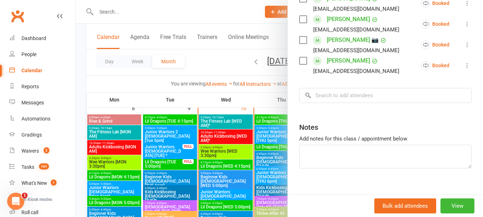
scroll to position [215, 0]
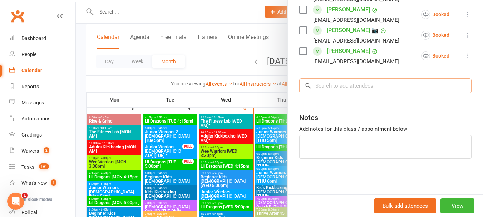
click at [369, 93] on input "search" at bounding box center [385, 85] width 172 height 15
click at [227, 185] on div at bounding box center [279, 108] width 407 height 217
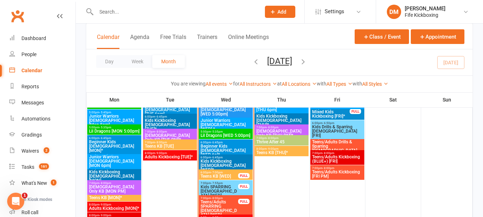
scroll to position [286, 0]
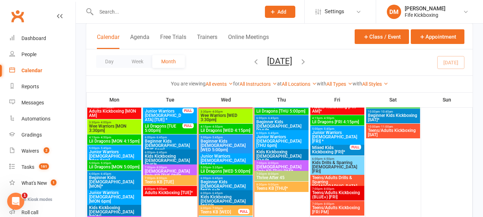
click at [228, 167] on span "5:00pm - 5:35pm" at bounding box center [225, 167] width 51 height 3
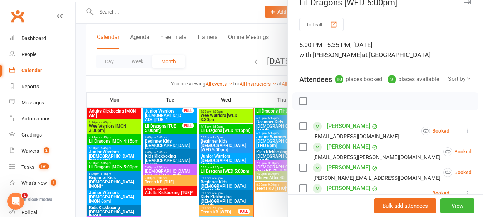
scroll to position [0, 0]
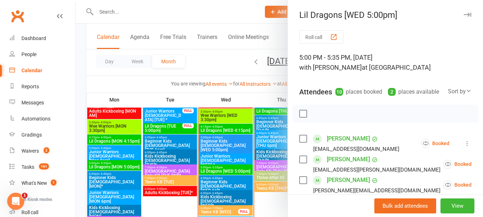
click at [260, 179] on div at bounding box center [279, 108] width 407 height 217
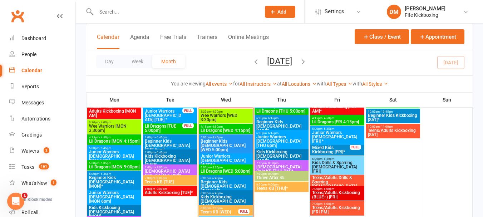
scroll to position [322, 0]
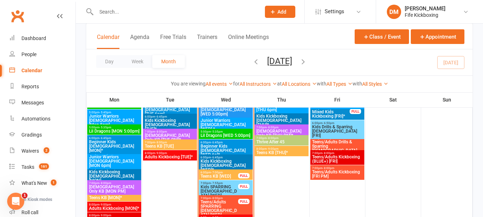
click at [221, 134] on span "Lil Dragons [WED 5:00pm]" at bounding box center [225, 135] width 51 height 4
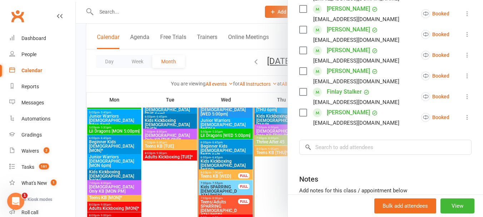
scroll to position [215, 0]
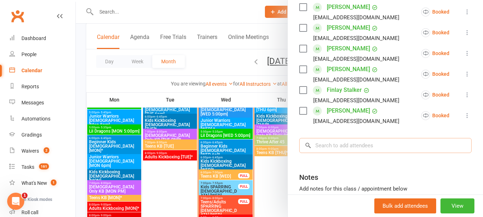
click at [366, 153] on input "search" at bounding box center [385, 145] width 172 height 15
type input "ra"
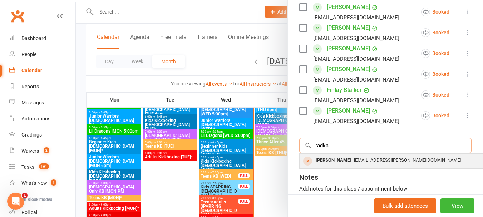
type input "radka"
click at [358, 163] on span "[EMAIL_ADDRESS][PERSON_NAME][DOMAIN_NAME]" at bounding box center [407, 159] width 107 height 5
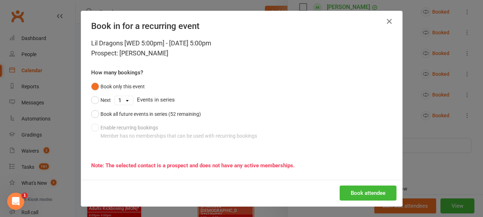
scroll to position [0, 0]
click at [358, 195] on button "Book attendee" at bounding box center [368, 192] width 57 height 15
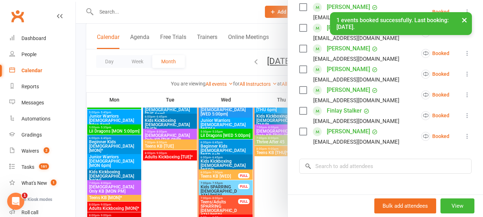
scroll to position [235, 0]
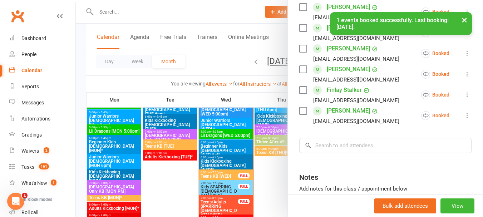
click at [249, 135] on div at bounding box center [279, 108] width 407 height 217
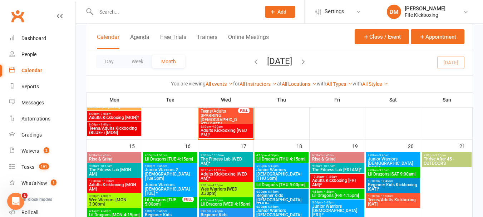
scroll to position [429, 0]
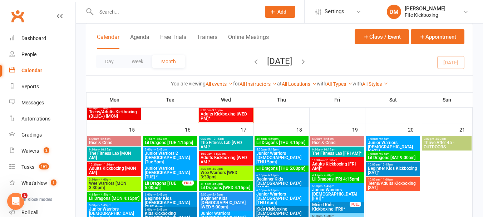
click at [153, 141] on span "Lil Dragons [TUE 4:15pm]" at bounding box center [169, 143] width 51 height 4
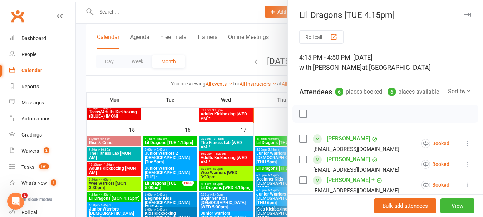
click at [153, 148] on div at bounding box center [279, 108] width 407 height 217
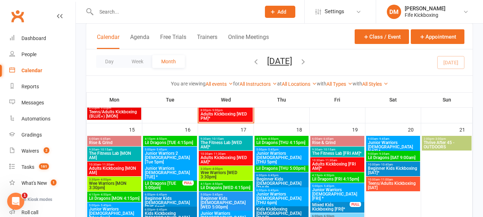
click at [172, 139] on span "4:15pm - 4:50pm" at bounding box center [169, 138] width 51 height 3
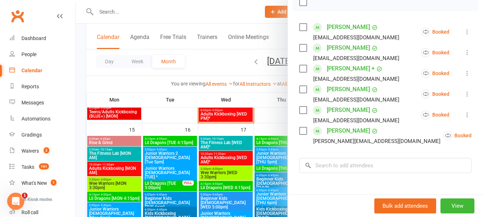
scroll to position [72, 0]
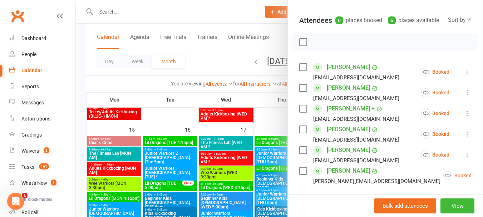
click at [258, 119] on div at bounding box center [279, 108] width 407 height 217
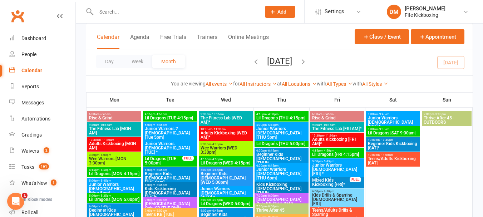
scroll to position [465, 0]
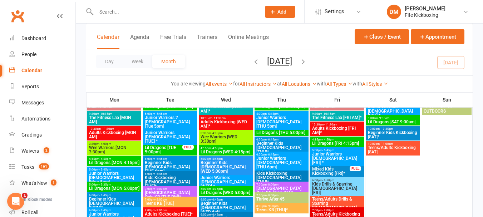
click at [285, 130] on span "5:00pm - 5:35pm" at bounding box center [281, 128] width 51 height 3
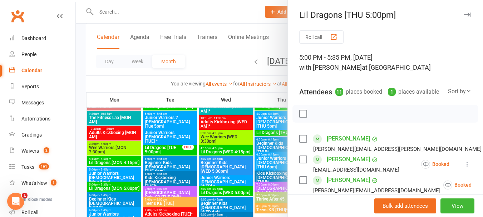
click at [235, 144] on div at bounding box center [279, 108] width 407 height 217
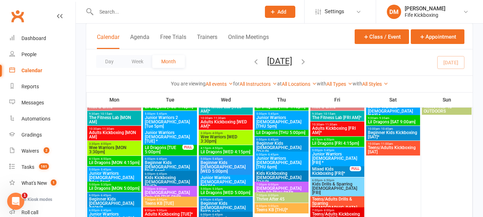
scroll to position [501, 0]
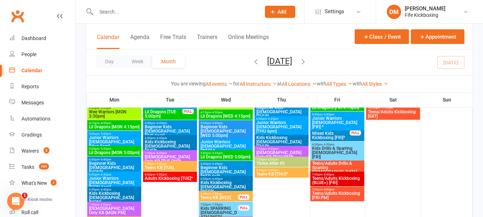
click at [125, 122] on span "4:15pm - 4:50pm" at bounding box center [114, 123] width 51 height 3
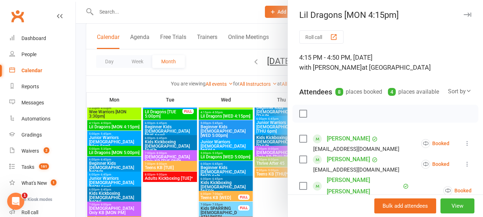
click at [157, 164] on div at bounding box center [279, 108] width 407 height 217
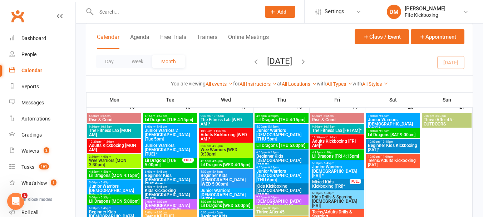
scroll to position [465, 0]
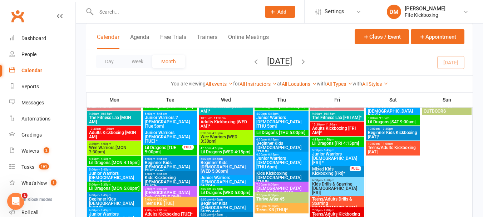
click at [231, 148] on span "4:15pm - 4:50pm" at bounding box center [225, 148] width 51 height 3
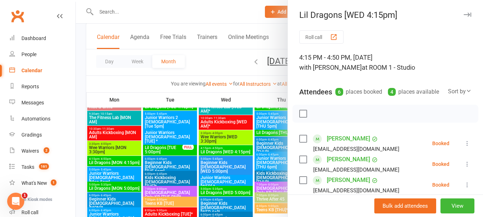
click at [205, 162] on div at bounding box center [279, 108] width 407 height 217
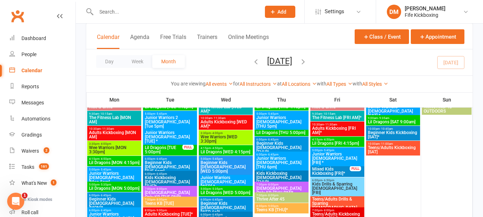
click at [173, 150] on span "Lil Dragons [TUE 5:00pm]" at bounding box center [163, 150] width 38 height 9
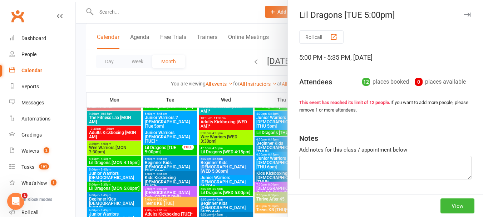
click at [163, 166] on div at bounding box center [279, 108] width 407 height 217
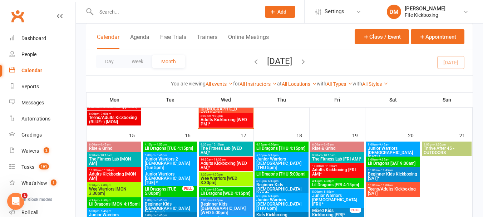
scroll to position [429, 0]
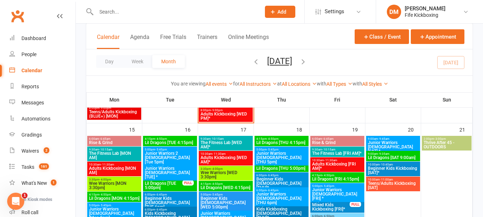
click at [273, 136] on div "4:15pm - 4:50pm Lil Dragons [THU 4:15pm]" at bounding box center [282, 141] width 54 height 10
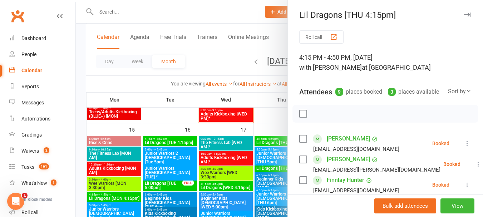
click at [272, 167] on div at bounding box center [279, 108] width 407 height 217
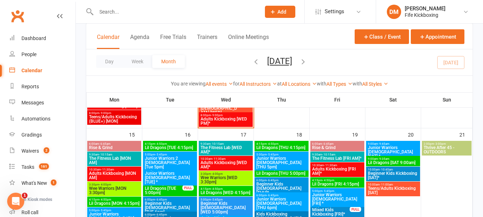
scroll to position [465, 0]
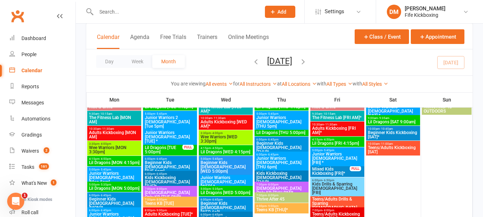
click at [392, 122] on span "Lil Dragons [SAT 9:00am]" at bounding box center [393, 122] width 51 height 4
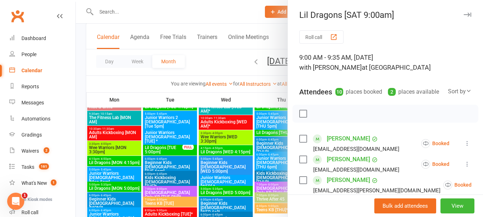
click at [170, 165] on div at bounding box center [279, 108] width 407 height 217
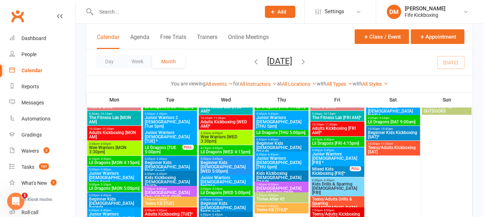
click at [397, 127] on span "10:00am - 10:45am" at bounding box center [393, 128] width 51 height 3
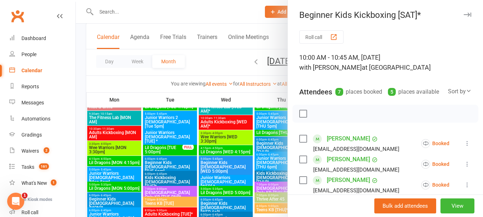
drag, startPoint x: 189, startPoint y: 132, endPoint x: 186, endPoint y: 140, distance: 8.0
click at [189, 134] on div at bounding box center [279, 108] width 407 height 217
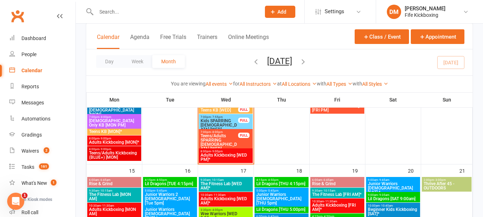
scroll to position [429, 0]
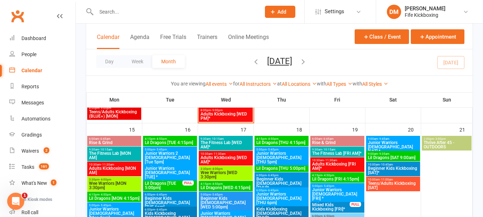
click at [376, 155] on span "9:00am - 9:35am" at bounding box center [393, 153] width 51 height 3
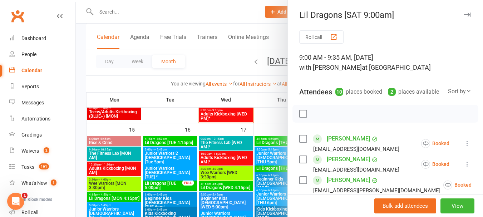
drag, startPoint x: 169, startPoint y: 174, endPoint x: 386, endPoint y: 177, distance: 216.4
click at [169, 172] on div at bounding box center [279, 108] width 407 height 217
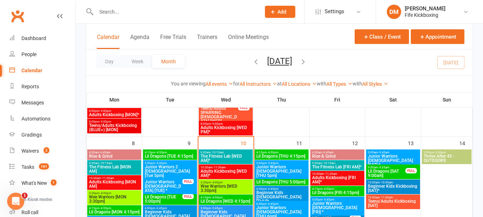
scroll to position [215, 0]
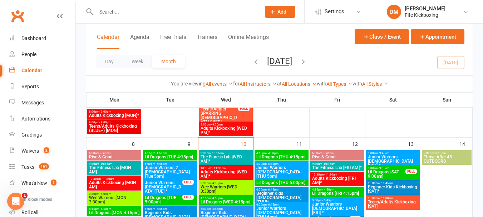
click at [390, 173] on span "Lil Dragons [SAT 9:00am]" at bounding box center [387, 174] width 38 height 9
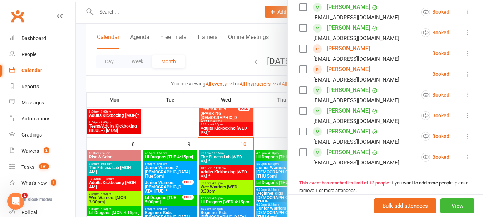
click at [258, 134] on div at bounding box center [279, 108] width 407 height 217
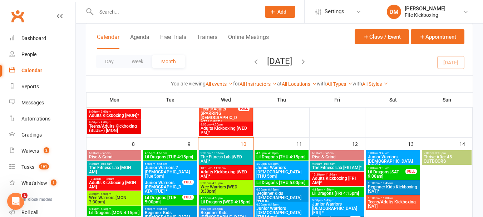
click at [390, 173] on span "Lil Dragons [SAT 9:00am]" at bounding box center [387, 174] width 38 height 9
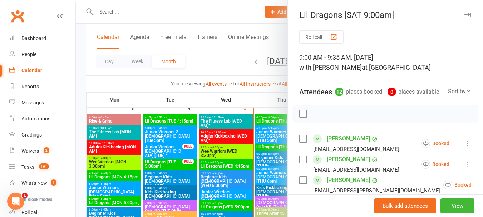
scroll to position [179, 0]
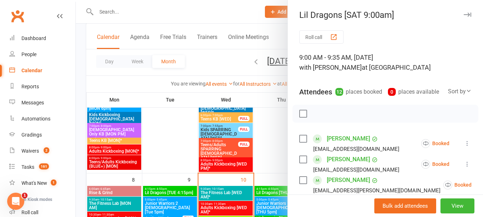
click at [218, 162] on div at bounding box center [279, 108] width 407 height 217
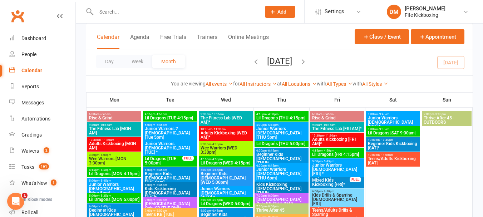
scroll to position [465, 0]
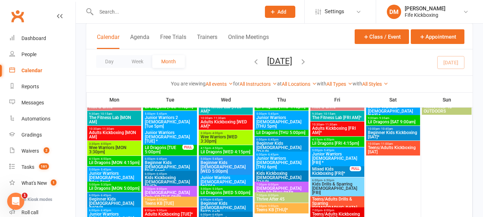
click at [116, 164] on span "Lil Dragons [MON 4:15pm]" at bounding box center [114, 163] width 51 height 4
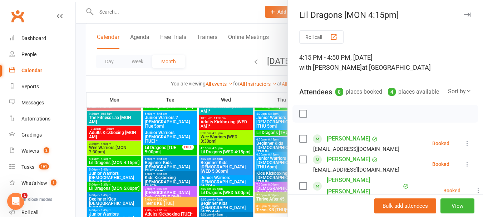
click at [90, 173] on div at bounding box center [279, 108] width 407 height 217
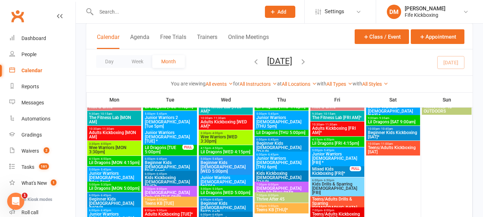
click at [107, 188] on span "Lil Dragons [MON 5:00pm]" at bounding box center [114, 188] width 51 height 4
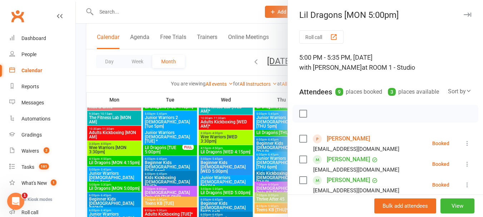
click at [124, 186] on div at bounding box center [279, 108] width 407 height 217
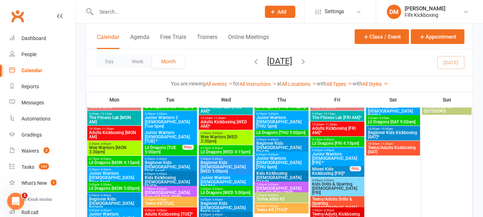
click at [116, 166] on div "4:15pm - 4:50pm Lil Dragons [MON 4:15pm]" at bounding box center [114, 161] width 54 height 10
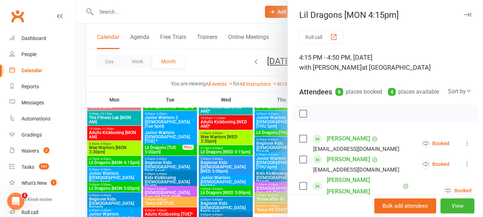
click at [101, 169] on div at bounding box center [279, 108] width 407 height 217
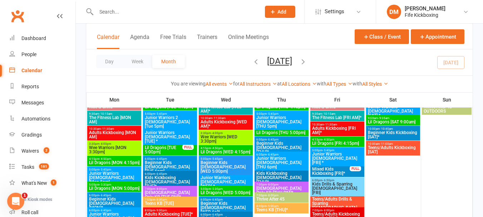
click at [104, 163] on span "Lil Dragons [MON 4:15pm]" at bounding box center [114, 163] width 51 height 4
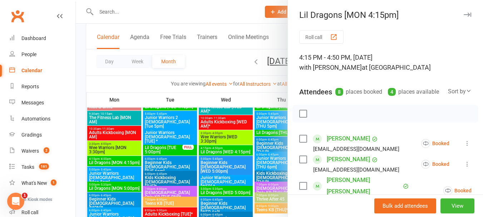
click at [105, 163] on div at bounding box center [279, 108] width 407 height 217
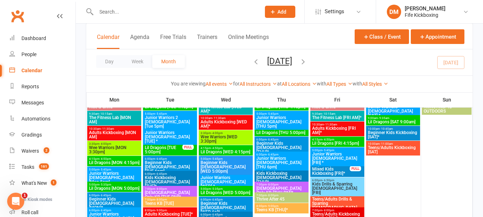
click at [101, 190] on span "Lil Dragons [MON 5:00pm]" at bounding box center [114, 188] width 51 height 4
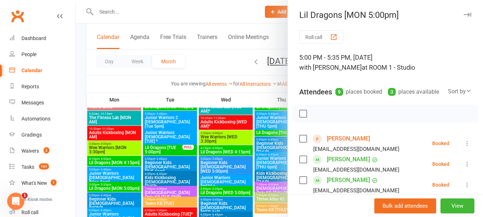
click at [101, 190] on div at bounding box center [279, 108] width 407 height 217
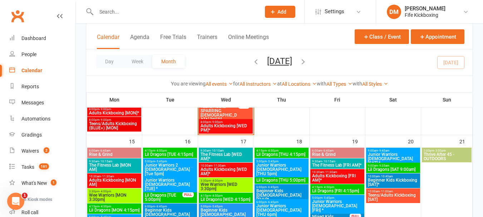
scroll to position [429, 0]
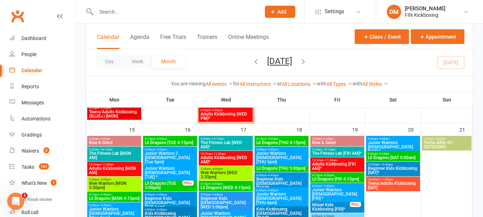
click at [379, 160] on div "9:00am - 9:35am Lil Dragons [SAT 9:00am]" at bounding box center [393, 156] width 54 height 10
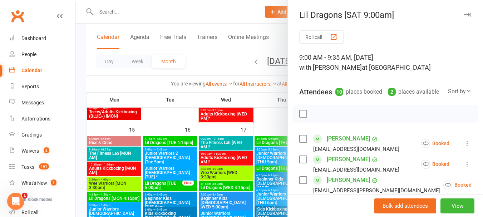
click at [266, 162] on div at bounding box center [279, 108] width 407 height 217
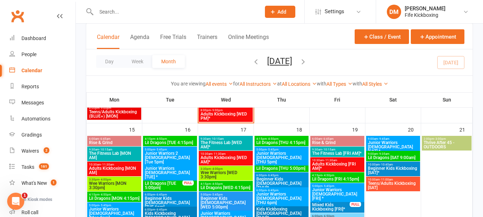
click at [281, 144] on span "Lil Dragons [THU 4:15pm]" at bounding box center [281, 143] width 51 height 4
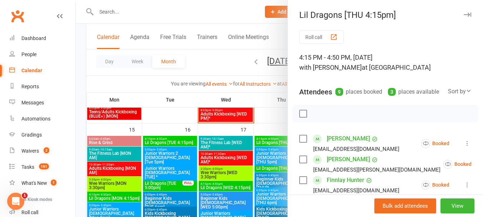
click at [222, 165] on div at bounding box center [279, 108] width 407 height 217
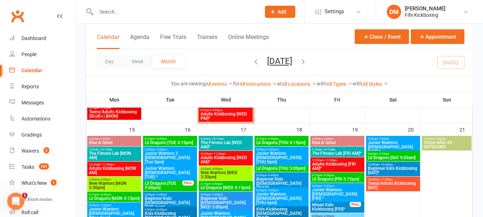
click at [276, 168] on span "Lil Dragons [THU 5:00pm]" at bounding box center [281, 168] width 51 height 4
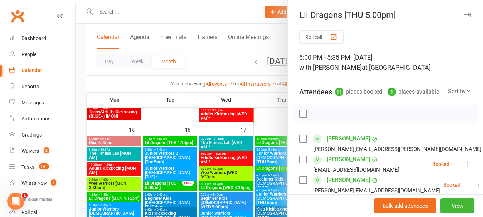
click at [275, 168] on div at bounding box center [279, 108] width 407 height 217
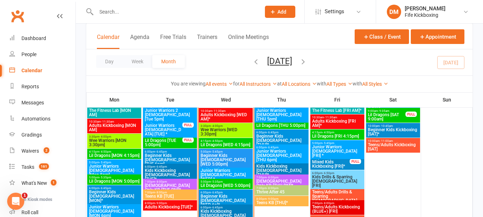
scroll to position [250, 0]
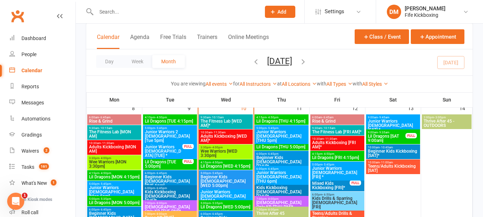
click at [293, 146] on span "Lil Dragons [THU 5:00pm]" at bounding box center [281, 147] width 51 height 4
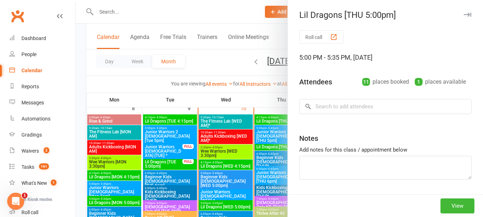
click at [271, 163] on div at bounding box center [279, 108] width 407 height 217
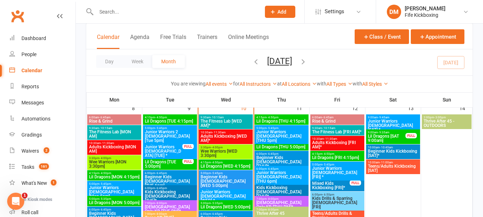
scroll to position [215, 0]
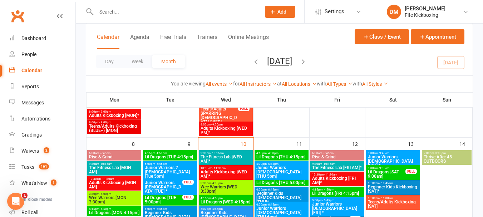
click at [280, 155] on span "Lil Dragons [THU 4:15pm]" at bounding box center [281, 157] width 51 height 4
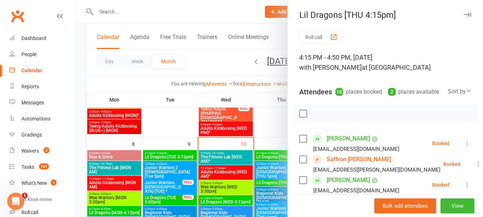
click at [267, 157] on div at bounding box center [279, 108] width 407 height 217
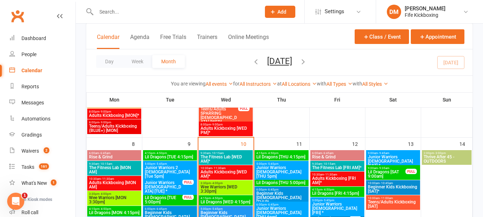
click at [275, 182] on span "Lil Dragons [THU 5:00pm]" at bounding box center [281, 183] width 51 height 4
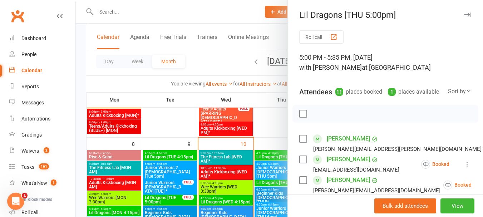
click at [266, 181] on div at bounding box center [279, 108] width 407 height 217
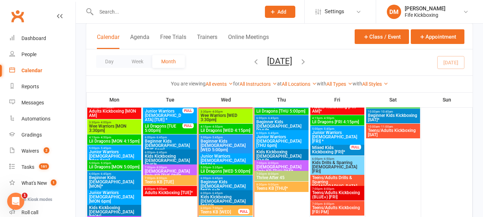
scroll to position [250, 0]
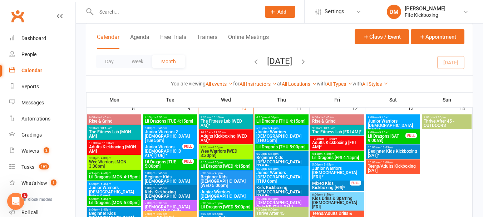
click at [281, 147] on span "Lil Dragons [THU 5:00pm]" at bounding box center [281, 147] width 51 height 4
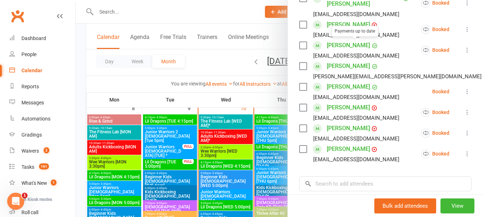
scroll to position [215, 0]
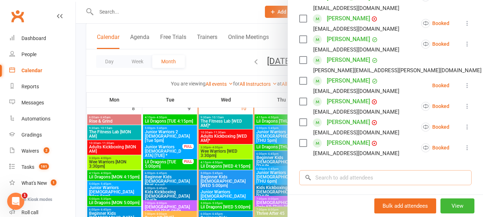
click at [355, 176] on input "search" at bounding box center [385, 177] width 172 height 15
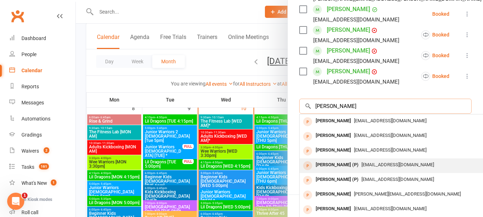
scroll to position [36, 0]
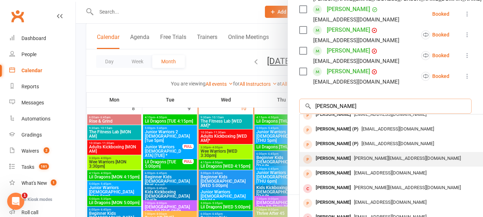
type input "danya wilson"
click at [354, 158] on span "dayna.dickson2603@gmail.com" at bounding box center [407, 158] width 107 height 5
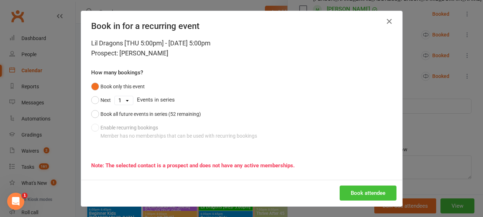
click at [350, 191] on button "Book attendee" at bounding box center [368, 193] width 57 height 15
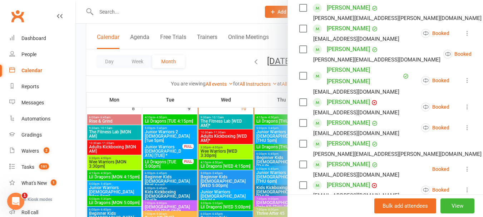
scroll to position [143, 0]
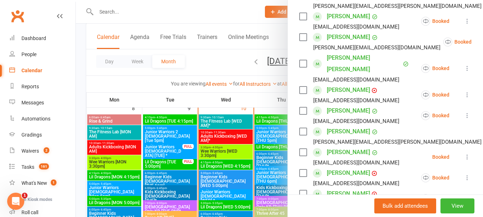
click at [232, 104] on div at bounding box center [279, 108] width 407 height 217
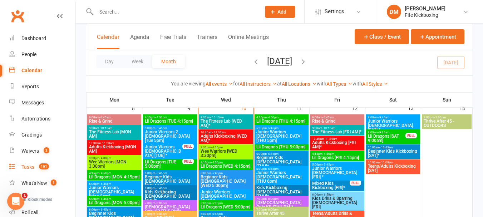
click at [28, 167] on div "Tasks" at bounding box center [27, 167] width 13 height 6
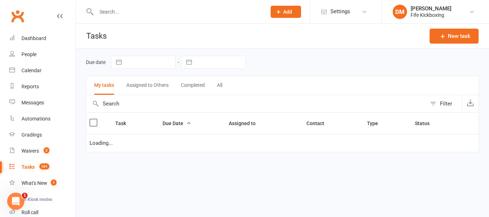
select select "waiting"
select select "started"
select select "waiting"
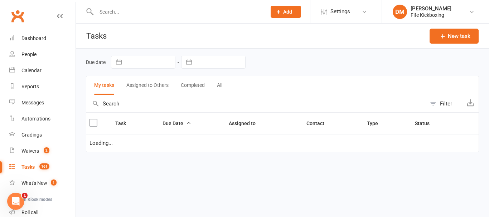
select select "waiting"
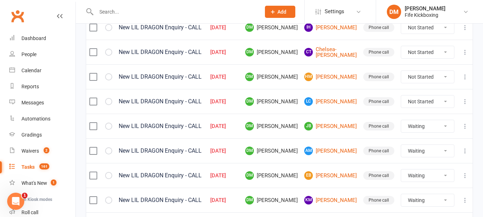
scroll to position [177, 0]
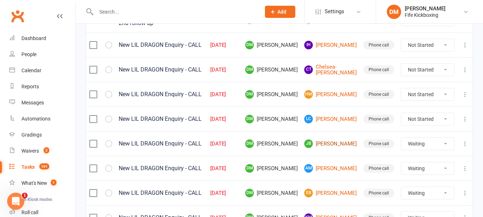
click at [339, 143] on link "[PERSON_NAME] [PERSON_NAME]" at bounding box center [330, 143] width 53 height 9
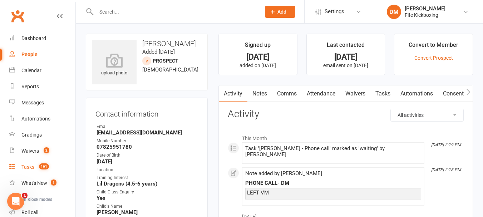
click at [30, 166] on div "Tasks" at bounding box center [27, 167] width 13 height 6
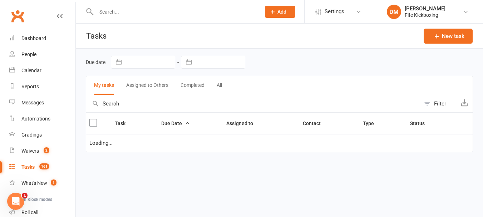
select select "waiting"
select select "started"
select select "waiting"
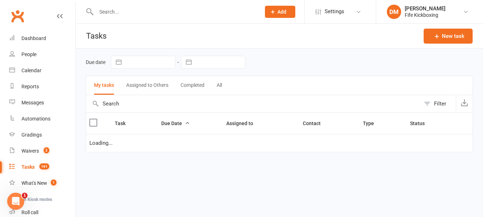
select select "waiting"
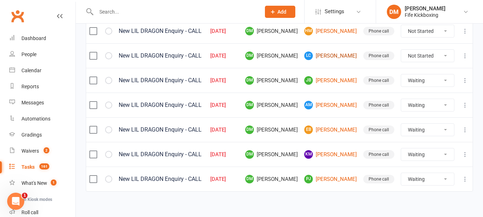
scroll to position [249, 0]
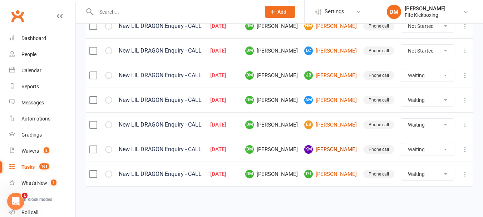
click at [338, 150] on link "KM [PERSON_NAME]" at bounding box center [330, 149] width 53 height 9
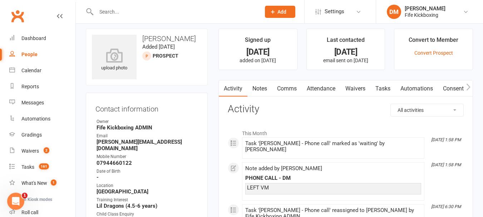
scroll to position [5, 0]
click at [251, 91] on link "Notes" at bounding box center [260, 89] width 25 height 16
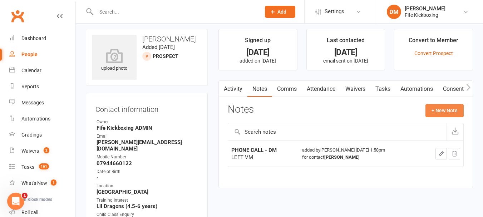
click at [443, 111] on button "+ New Note" at bounding box center [445, 110] width 38 height 13
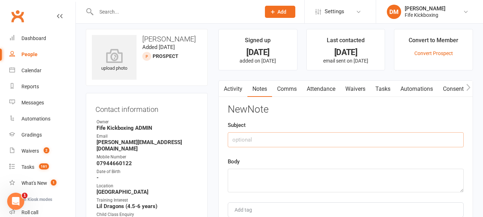
click at [309, 139] on input "text" at bounding box center [346, 139] width 236 height 15
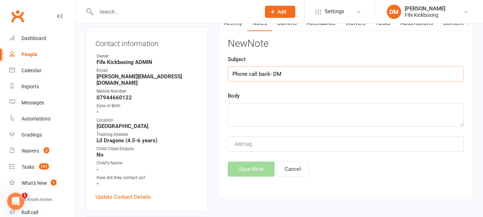
scroll to position [76, 0]
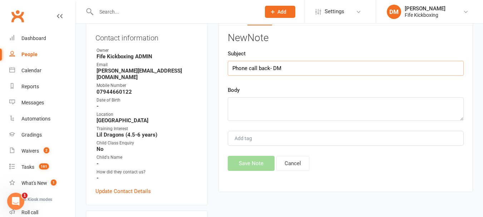
type input "Phone call back- DM"
click at [298, 106] on textarea at bounding box center [346, 109] width 236 height 24
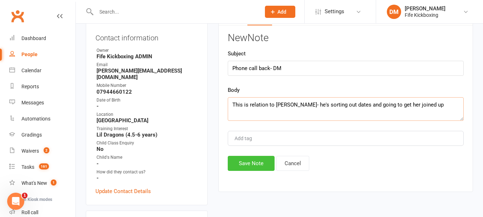
type textarea "This is relation to Chloe Mccallum JW- he's sorting out dates and going to get …"
click at [262, 161] on button "Save Note" at bounding box center [251, 163] width 47 height 15
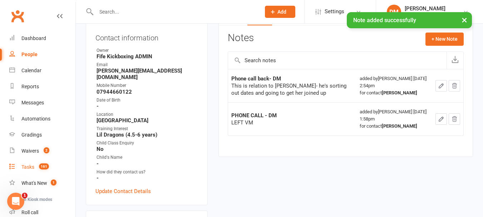
click at [34, 168] on div "Tasks" at bounding box center [27, 167] width 13 height 6
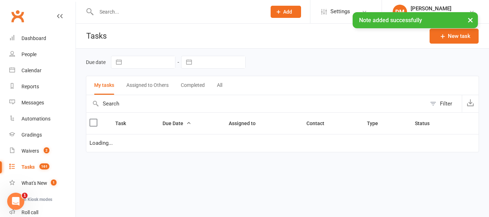
select select "waiting"
select select "started"
select select "waiting"
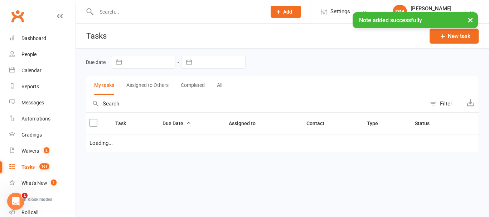
select select "waiting"
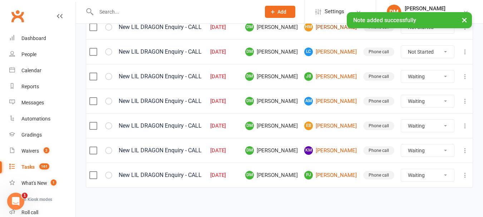
scroll to position [249, 0]
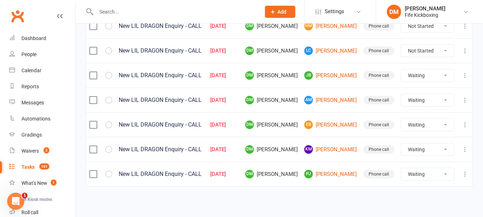
click at [426, 152] on select "Not Started In Progress Waiting Complete" at bounding box center [427, 149] width 53 height 12
click at [401, 143] on select "Not Started In Progress Waiting Complete" at bounding box center [427, 149] width 53 height 12
select select "waiting"
select select "started"
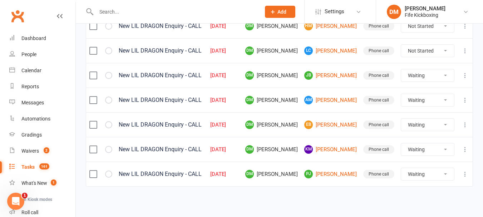
select select "waiting"
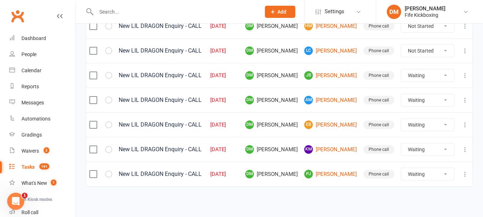
select select "waiting"
select select "started"
select select "waiting"
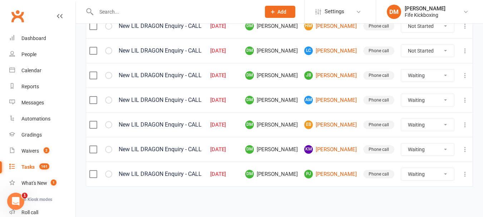
select select "waiting"
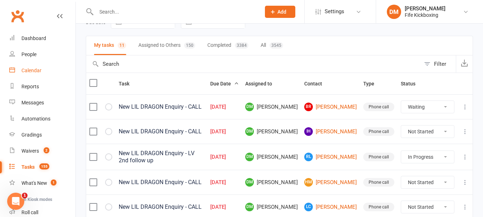
scroll to position [0, 0]
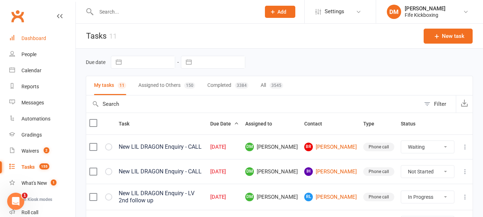
click at [38, 38] on div "Dashboard" at bounding box center [33, 38] width 25 height 6
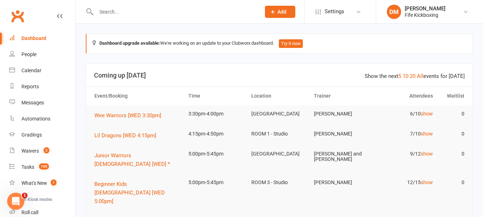
click at [274, 12] on icon at bounding box center [273, 12] width 6 height 6
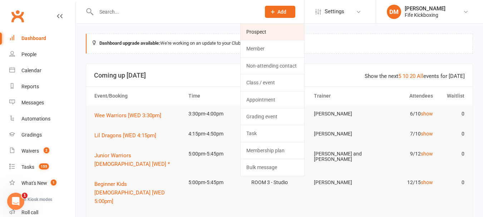
click at [270, 33] on link "Prospect" at bounding box center [273, 32] width 64 height 16
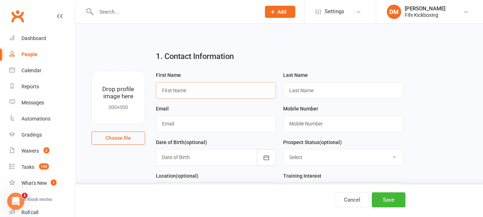
click at [167, 91] on input "text" at bounding box center [216, 90] width 120 height 16
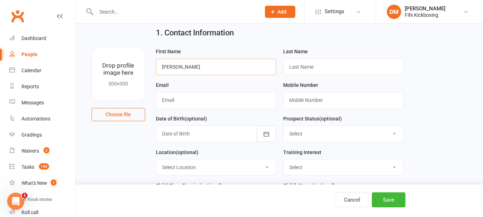
scroll to position [36, 0]
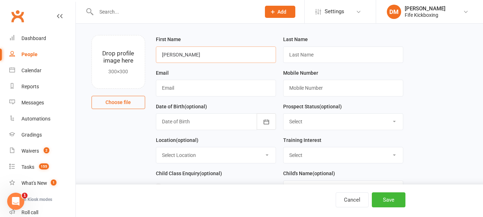
type input "Chloe Hatrick"
click at [196, 84] on input "text" at bounding box center [216, 88] width 120 height 16
type input "chloehatrick2gmail.com"
click at [309, 93] on input "text" at bounding box center [343, 88] width 120 height 16
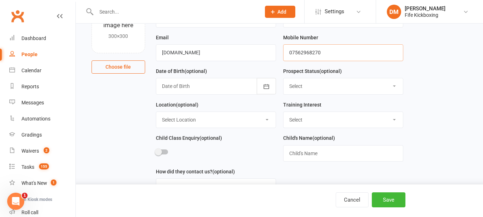
scroll to position [72, 0]
type input "07562968270"
click at [399, 203] on button "Save" at bounding box center [389, 199] width 34 height 15
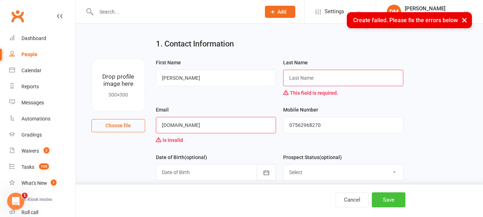
scroll to position [0, 0]
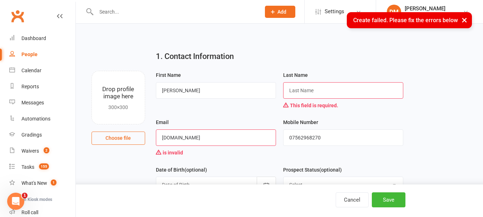
click at [342, 93] on input "text" at bounding box center [343, 90] width 120 height 16
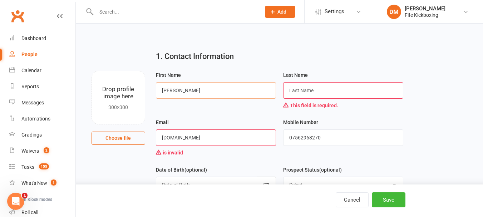
drag, startPoint x: 202, startPoint y: 92, endPoint x: 175, endPoint y: 89, distance: 27.7
click at [175, 89] on input "Chloe Hatrick" at bounding box center [216, 90] width 120 height 16
type input "Chloe"
click at [299, 91] on input "text" at bounding box center [343, 90] width 120 height 16
paste input "Hatrick"
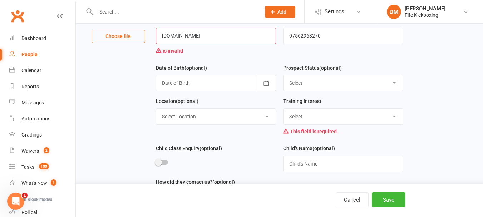
scroll to position [143, 0]
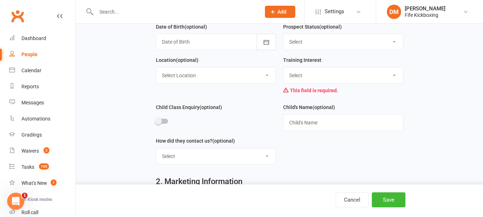
type input "Hatrick"
click at [322, 76] on select "Select Wee Warriors (3 - 4½) Lil Dragons (4.5-6 years) Junior Warriors (7-8yo) …" at bounding box center [343, 76] width 119 height 16
click at [284, 69] on select "Select Wee Warriors (3 - 4½) Lil Dragons (4.5-6 years) Junior Warriors (7-8yo) …" at bounding box center [343, 76] width 119 height 16
click at [312, 82] on select "Select Wee Warriors (3 - 4½) Lil Dragons (4.5-6 years) Junior Warriors (7-8yo) …" at bounding box center [343, 76] width 119 height 16
select select "Wee Warriors (3 - 4½)"
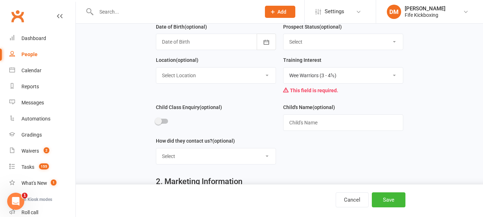
click at [284, 69] on select "Select Wee Warriors (3 - 4½) Lil Dragons (4.5-6 years) Junior Warriors (7-8yo) …" at bounding box center [343, 76] width 119 height 16
click at [382, 195] on button "Save" at bounding box center [389, 199] width 34 height 15
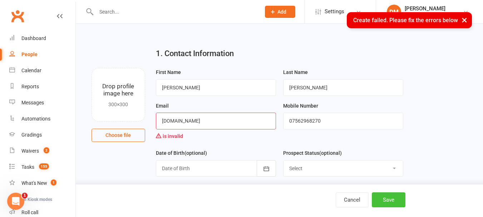
scroll to position [0, 0]
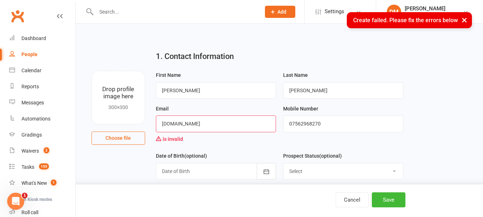
click at [164, 123] on input "chloehatrick2gmail.com" at bounding box center [216, 124] width 120 height 16
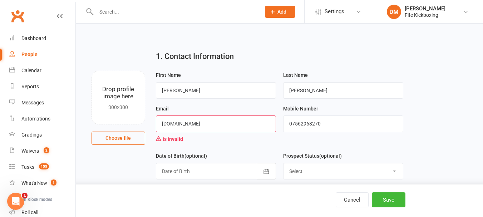
click at [192, 123] on input "Chloehatrick2gmail.com" at bounding box center [216, 124] width 120 height 16
type input "Chloehatrick2@gmail.com"
click at [398, 200] on button "Save" at bounding box center [389, 199] width 34 height 15
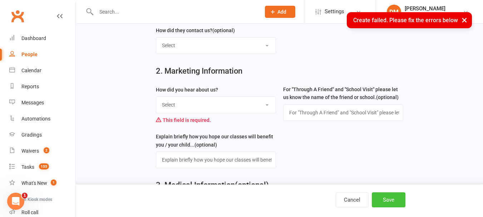
scroll to position [215, 0]
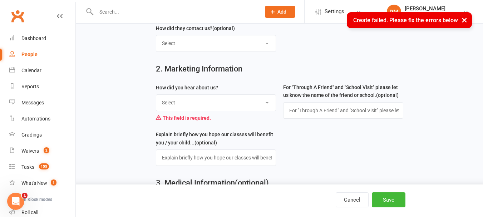
drag, startPoint x: 226, startPoint y: 104, endPoint x: 225, endPoint y: 108, distance: 3.7
click at [226, 104] on select "Select Social media Google Leaflet Through A Friend School visit Event Walked b…" at bounding box center [215, 103] width 119 height 16
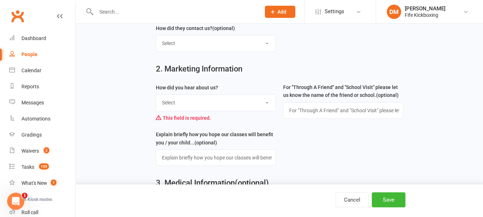
select select "Social media"
click at [156, 97] on select "Select Social media Google Leaflet Through A Friend School visit Event Walked b…" at bounding box center [215, 103] width 119 height 16
click at [396, 197] on button "Save" at bounding box center [389, 199] width 34 height 15
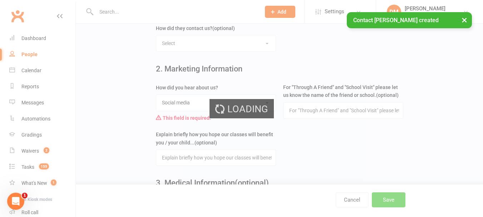
scroll to position [0, 0]
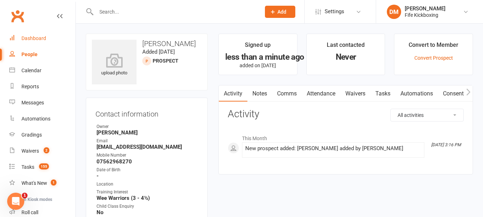
click at [40, 35] on link "Dashboard" at bounding box center [42, 38] width 66 height 16
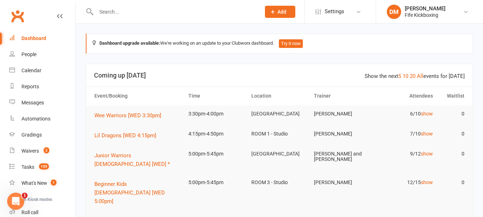
click at [182, 6] on div at bounding box center [171, 11] width 170 height 23
click at [181, 13] on input "text" at bounding box center [175, 12] width 162 height 10
click at [33, 69] on div "Calendar" at bounding box center [31, 71] width 20 height 6
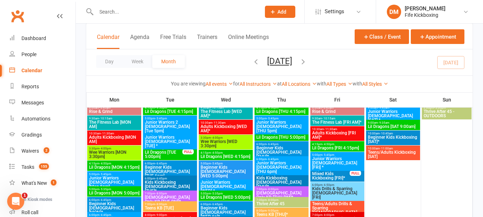
scroll to position [429, 0]
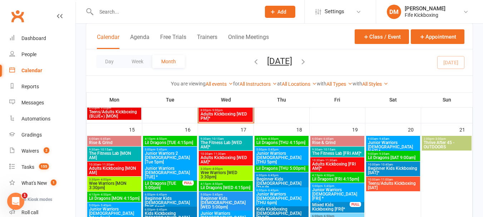
click at [102, 181] on span "Wee Warriors [MON 3:30pm]" at bounding box center [114, 185] width 51 height 9
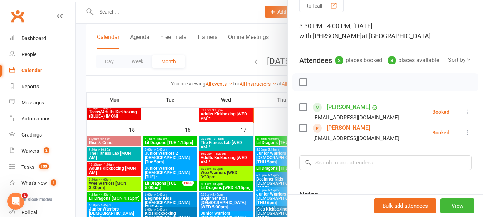
scroll to position [72, 0]
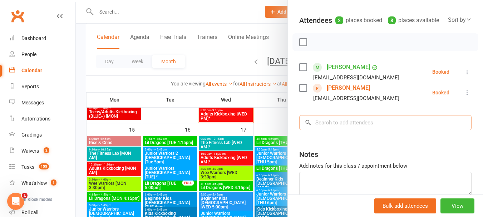
click at [354, 126] on input "search" at bounding box center [385, 122] width 172 height 15
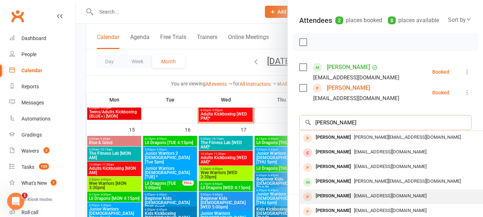
type input "chloe"
click at [351, 201] on div "Chloehatrick2@gmail.com" at bounding box center [407, 196] width 208 height 10
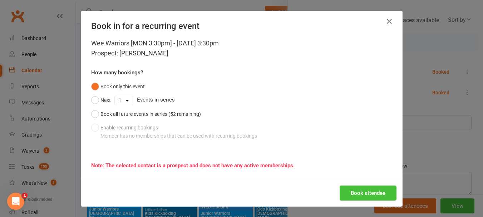
click at [355, 190] on button "Book attendee" at bounding box center [368, 193] width 57 height 15
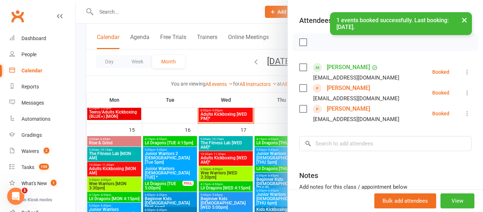
click at [179, 83] on div at bounding box center [279, 106] width 407 height 212
